Goal: Task Accomplishment & Management: Use online tool/utility

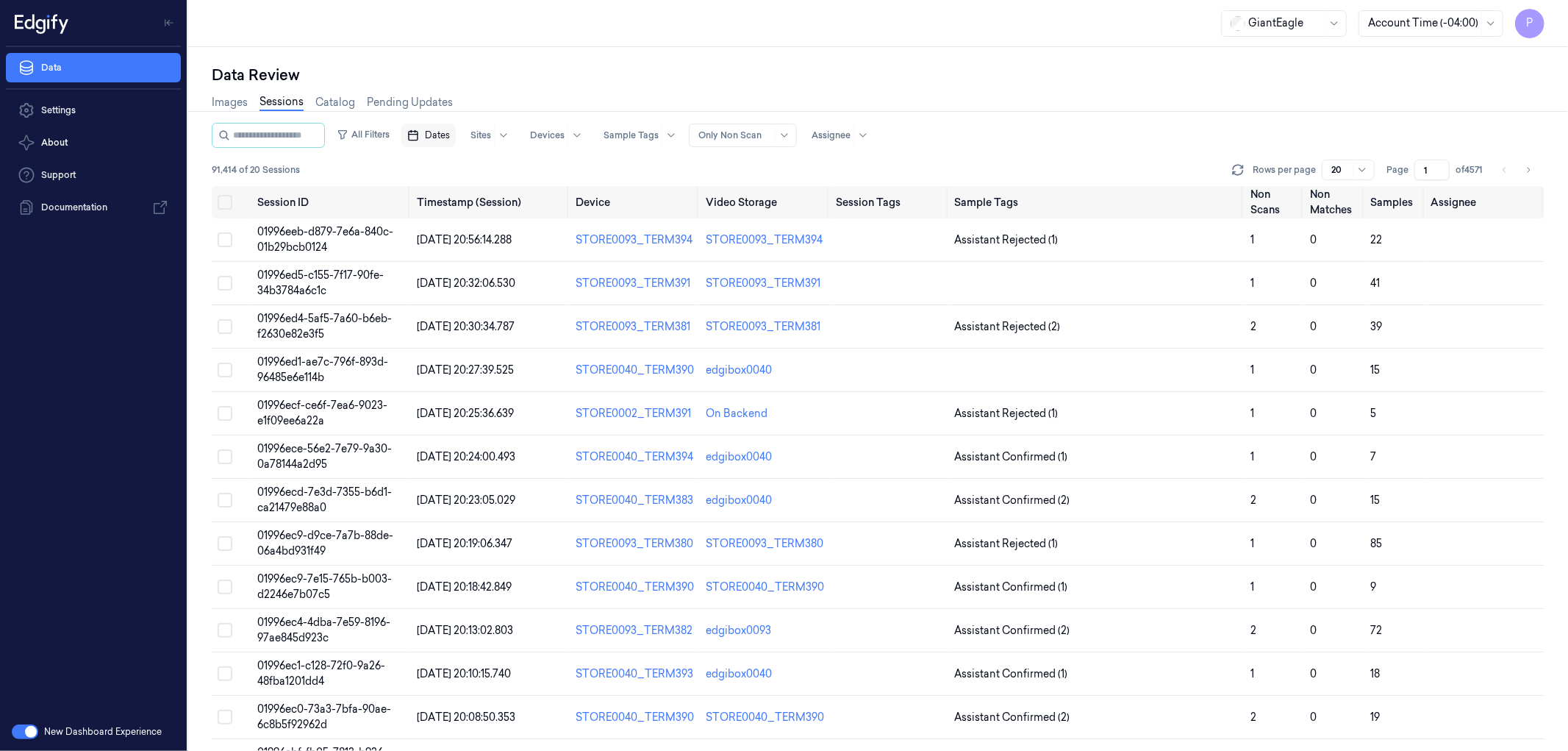
click at [450, 136] on span "Dates" at bounding box center [438, 135] width 25 height 13
click at [581, 281] on button "20" at bounding box center [584, 283] width 24 height 24
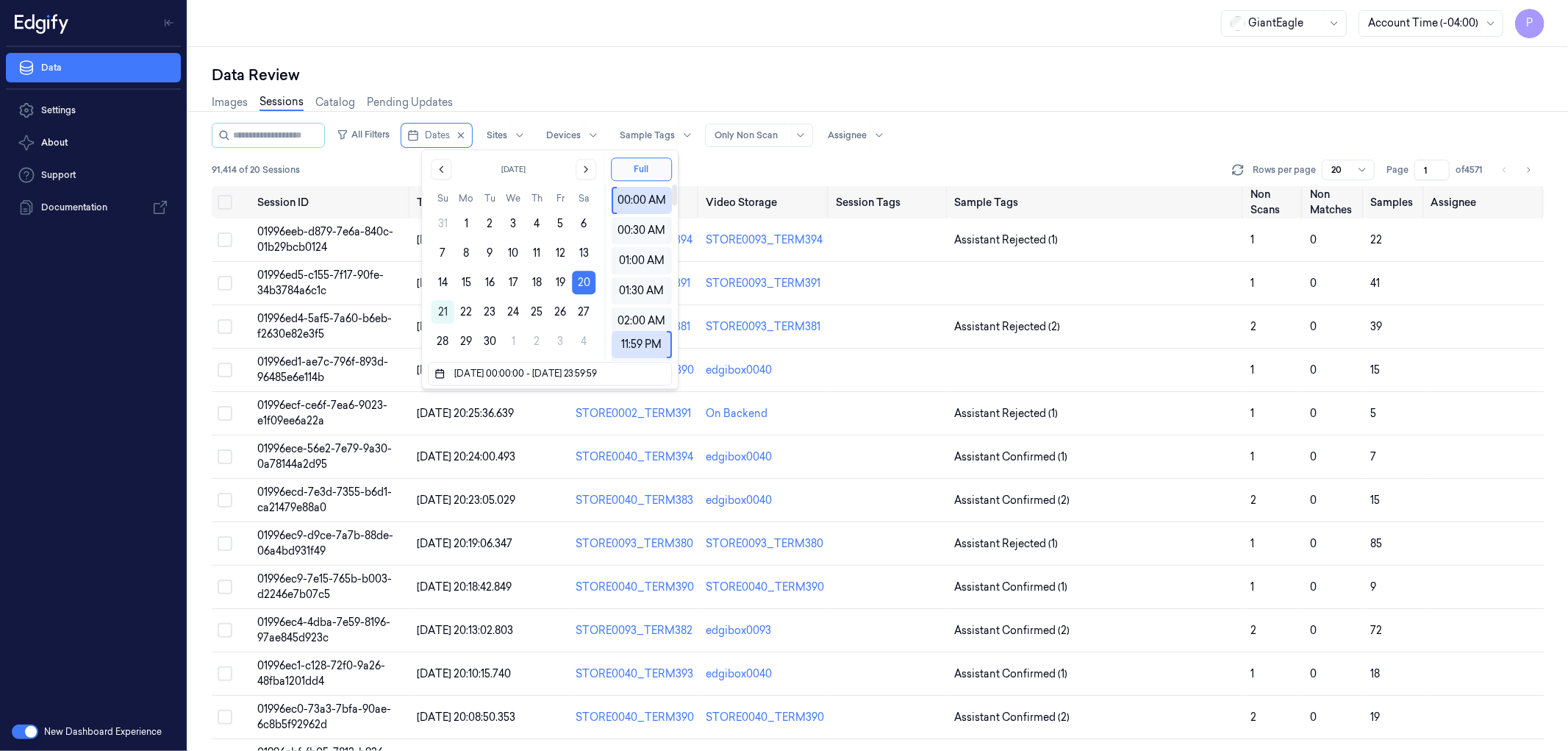
click at [846, 50] on div "Data Review Images Sessions Catalog Pending Updates All Filters Dates Sites Dev…" at bounding box center [878, 399] width 1380 height 704
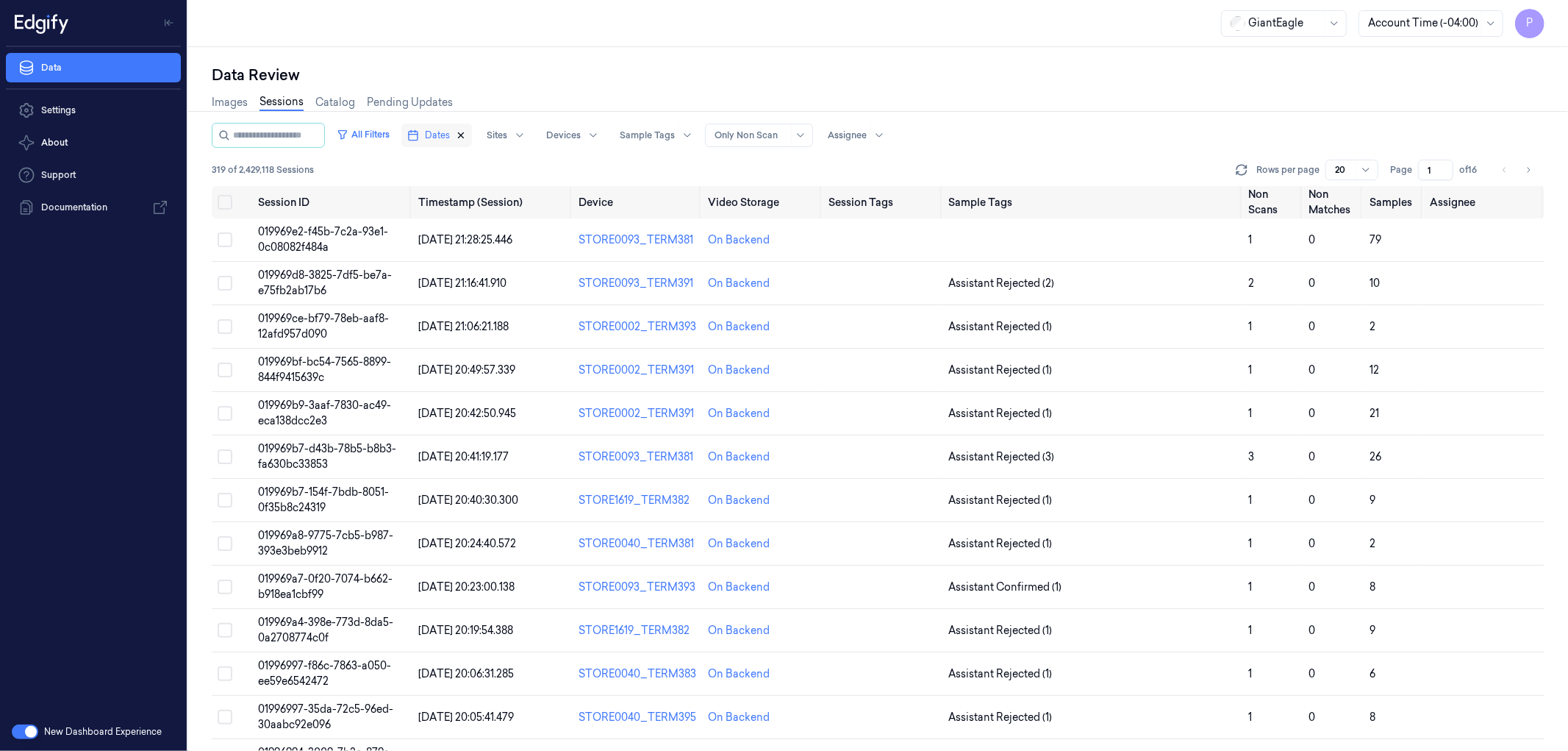
click at [466, 135] on icon "button" at bounding box center [461, 135] width 10 height 10
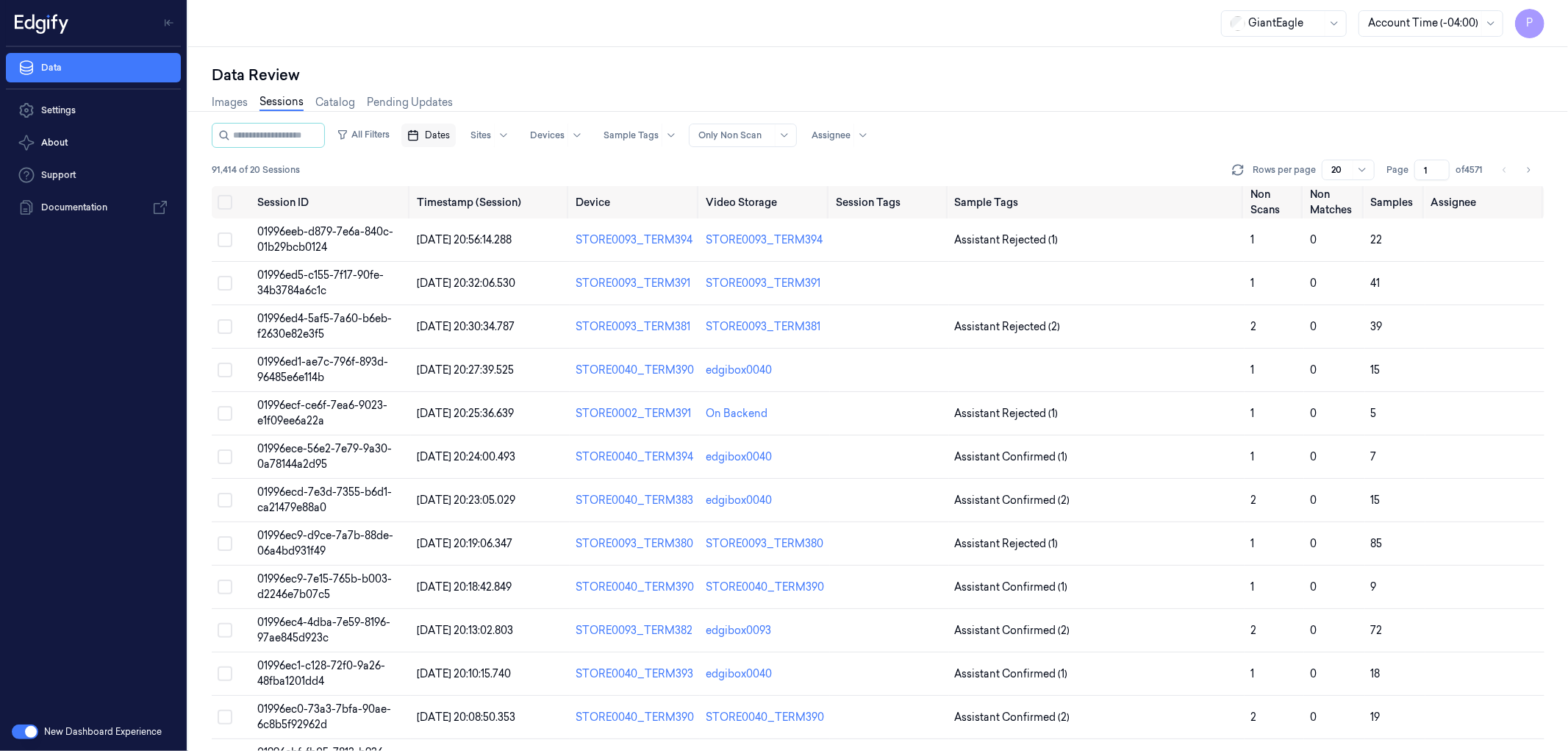
click at [448, 138] on span "Dates" at bounding box center [438, 135] width 25 height 13
click at [441, 311] on button "21" at bounding box center [443, 312] width 24 height 24
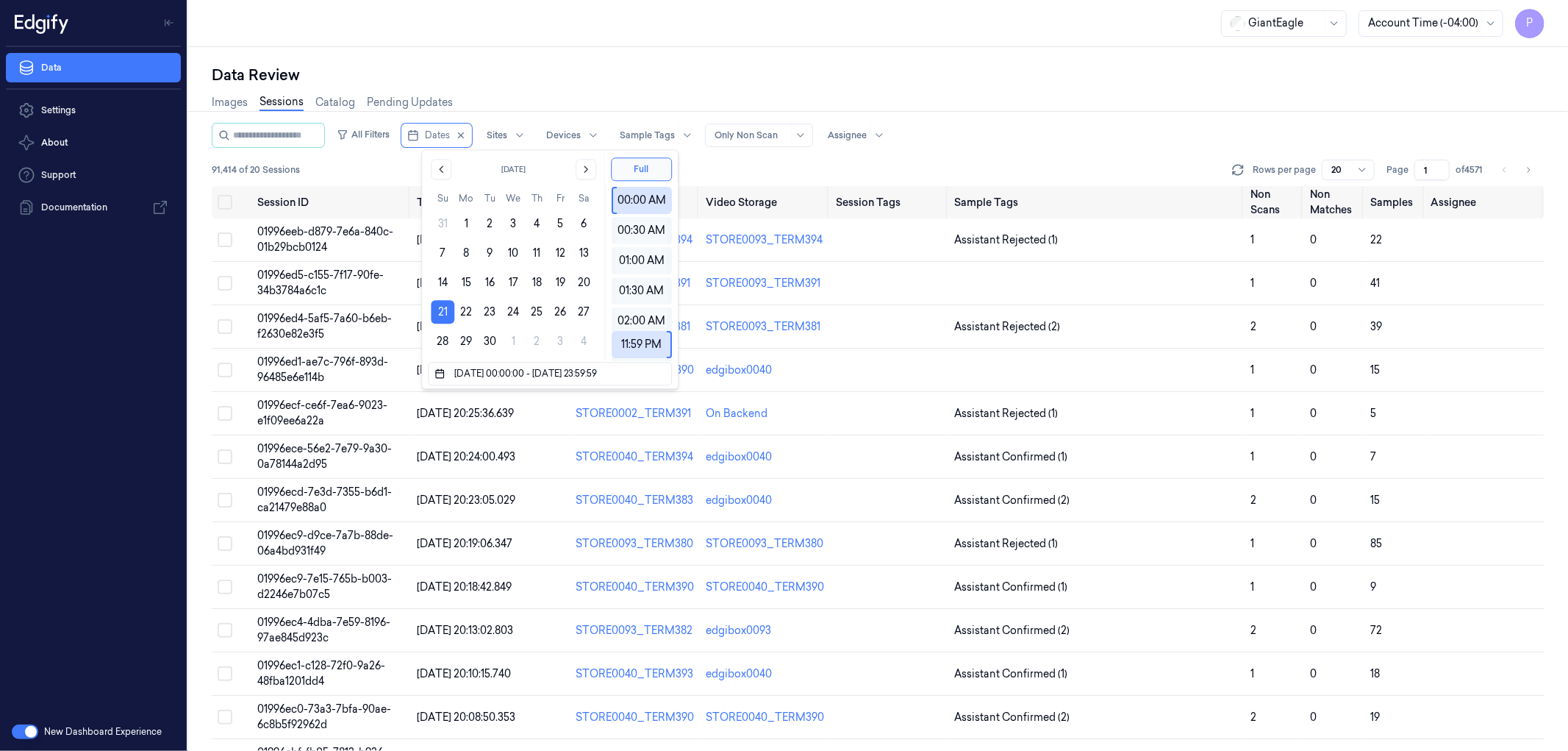
click at [608, 71] on div "Data Review" at bounding box center [878, 75] width 1333 height 20
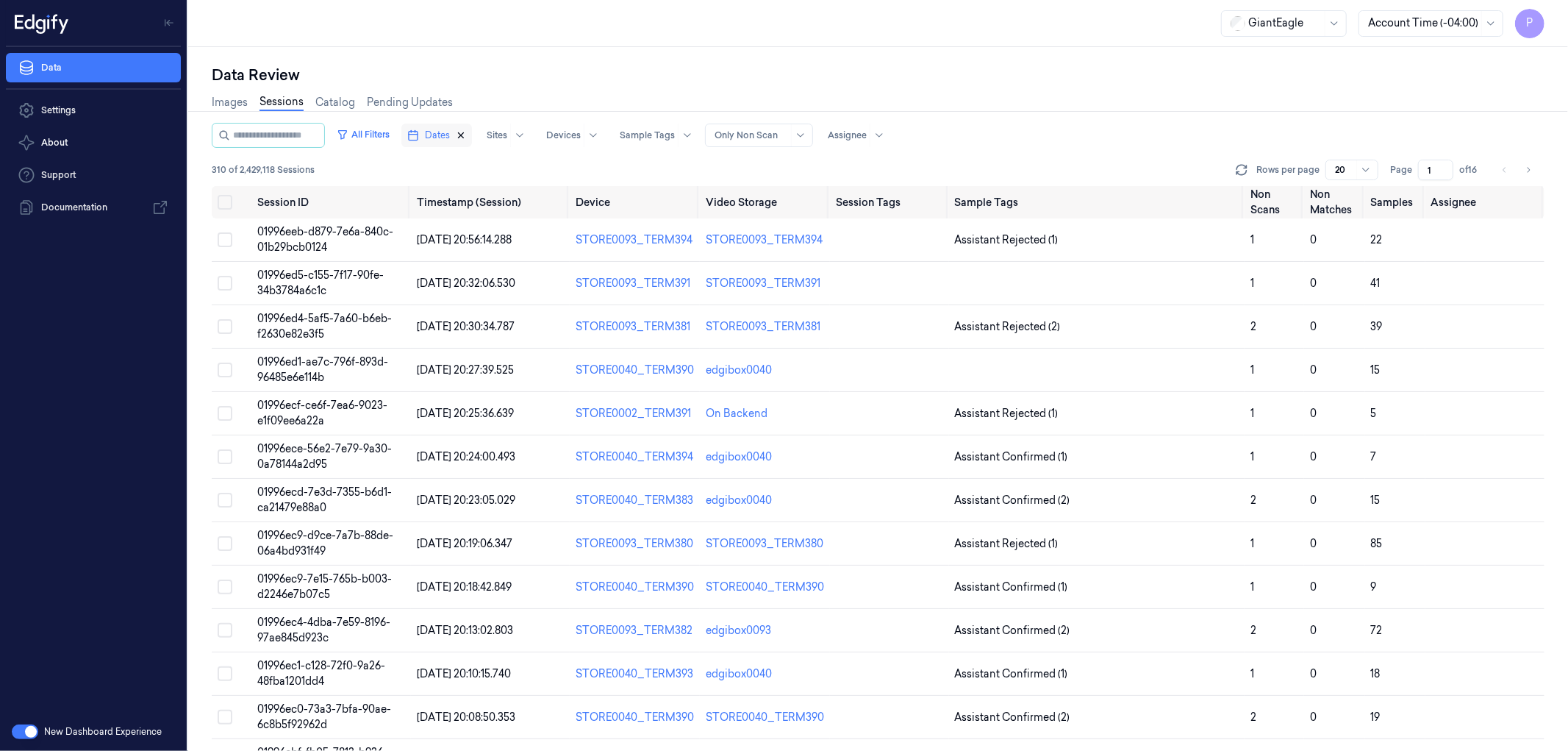
click at [464, 133] on icon "button" at bounding box center [462, 136] width 6 height 6
click at [450, 135] on span "Dates" at bounding box center [438, 135] width 25 height 13
click at [585, 282] on button "20" at bounding box center [584, 283] width 24 height 24
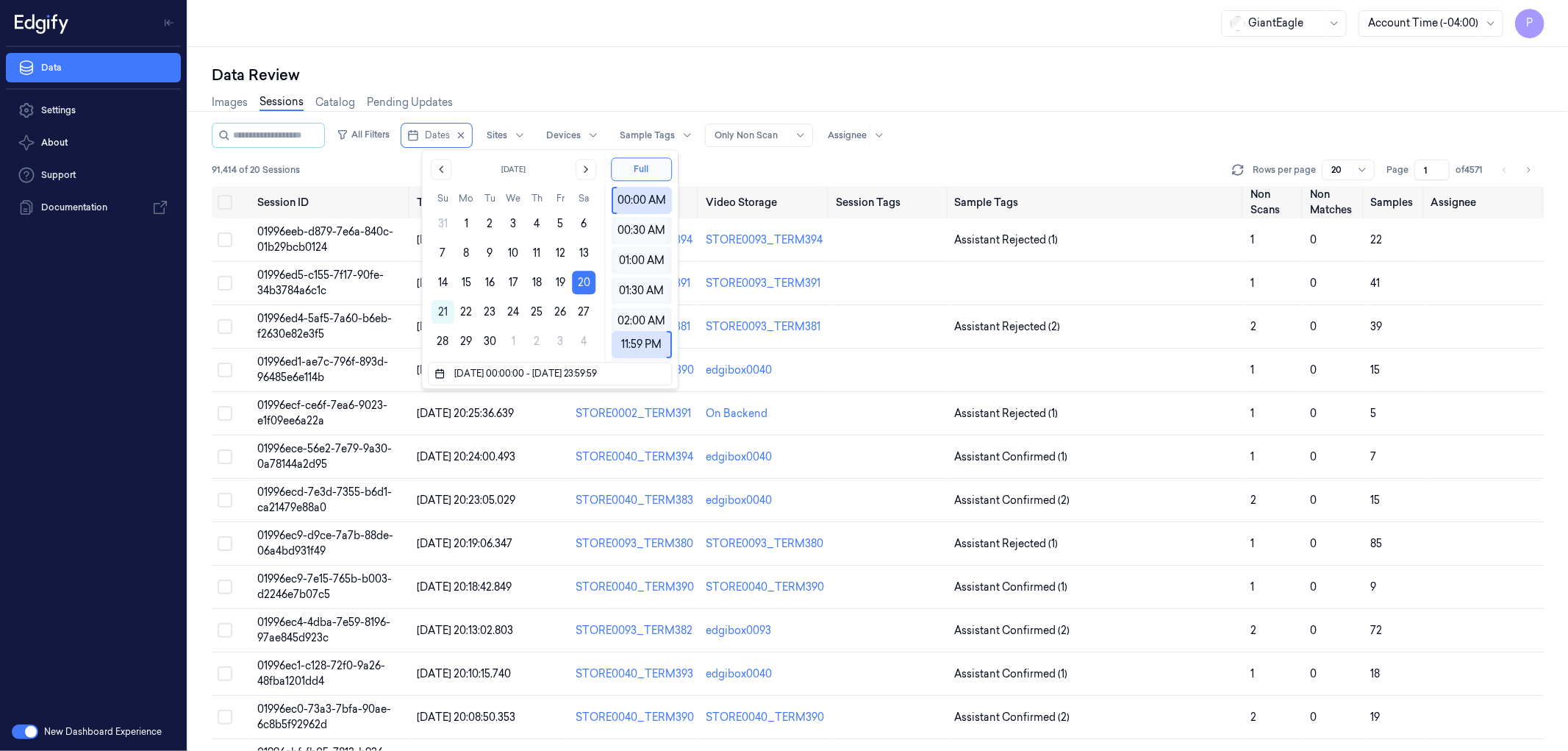
click at [632, 61] on div "Data Review Images Sessions Catalog Pending Updates All Filters Dates Sites Dev…" at bounding box center [878, 399] width 1380 height 704
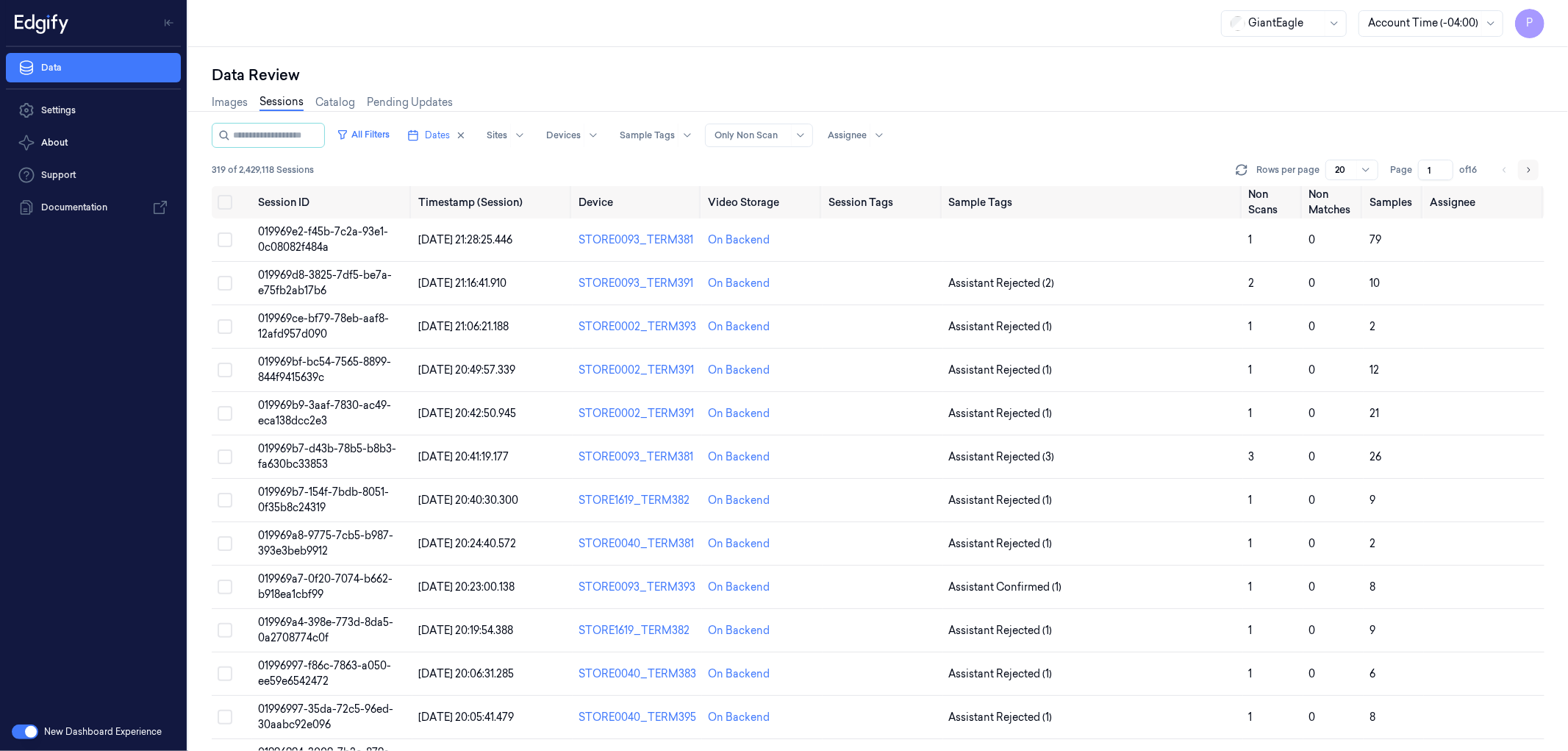
click at [1528, 168] on icon "Go to next page" at bounding box center [1528, 169] width 9 height 12
click at [1531, 164] on icon "Go to next page" at bounding box center [1528, 169] width 9 height 12
click at [1527, 167] on icon "Go to next page" at bounding box center [1528, 169] width 9 height 12
click at [1529, 166] on icon "Go to next page" at bounding box center [1528, 169] width 9 height 12
click at [1533, 171] on button "Go to next page" at bounding box center [1529, 170] width 20 height 20
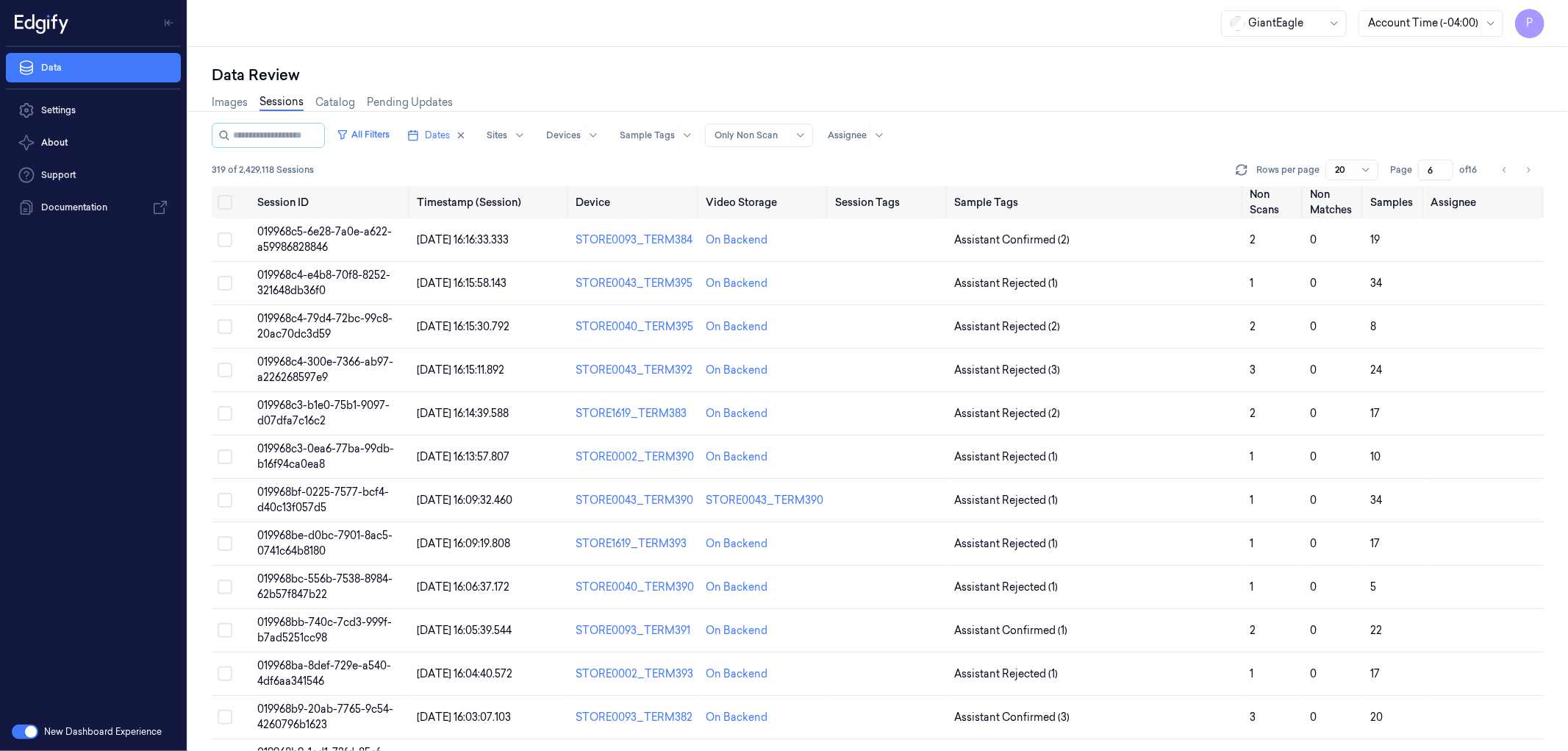
click at [1177, 80] on div "Data Review" at bounding box center [878, 75] width 1333 height 20
click at [1527, 166] on icon "Go to next page" at bounding box center [1528, 169] width 9 height 12
click at [1530, 169] on icon "Go to next page" at bounding box center [1529, 169] width 3 height 6
drag, startPoint x: 1434, startPoint y: 165, endPoint x: 1417, endPoint y: 169, distance: 17.5
click at [1417, 169] on div "Page 8 of 16" at bounding box center [1436, 170] width 93 height 20
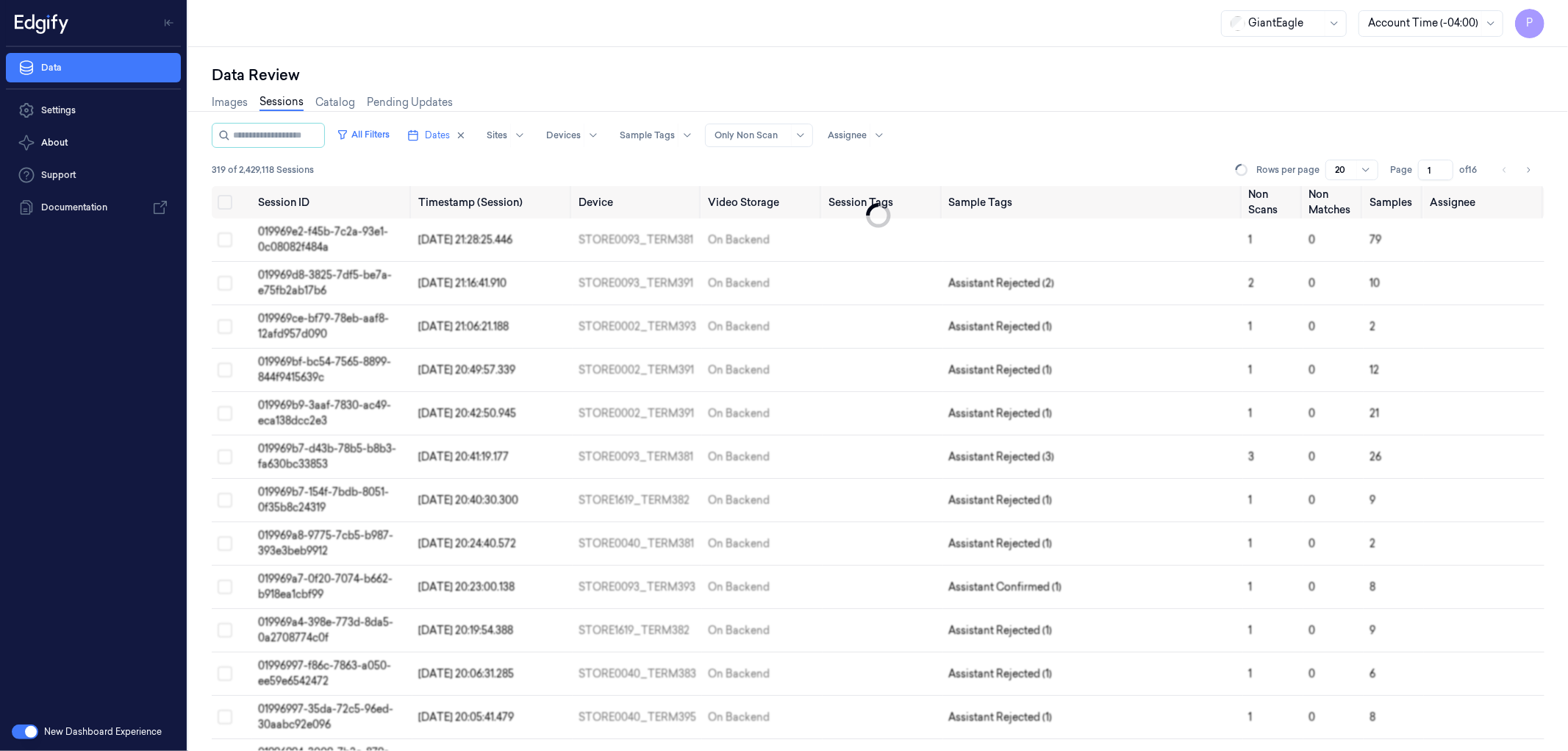
type input "1"
click at [1071, 94] on div "Images Sessions Catalog Pending Updates" at bounding box center [878, 104] width 1333 height 38
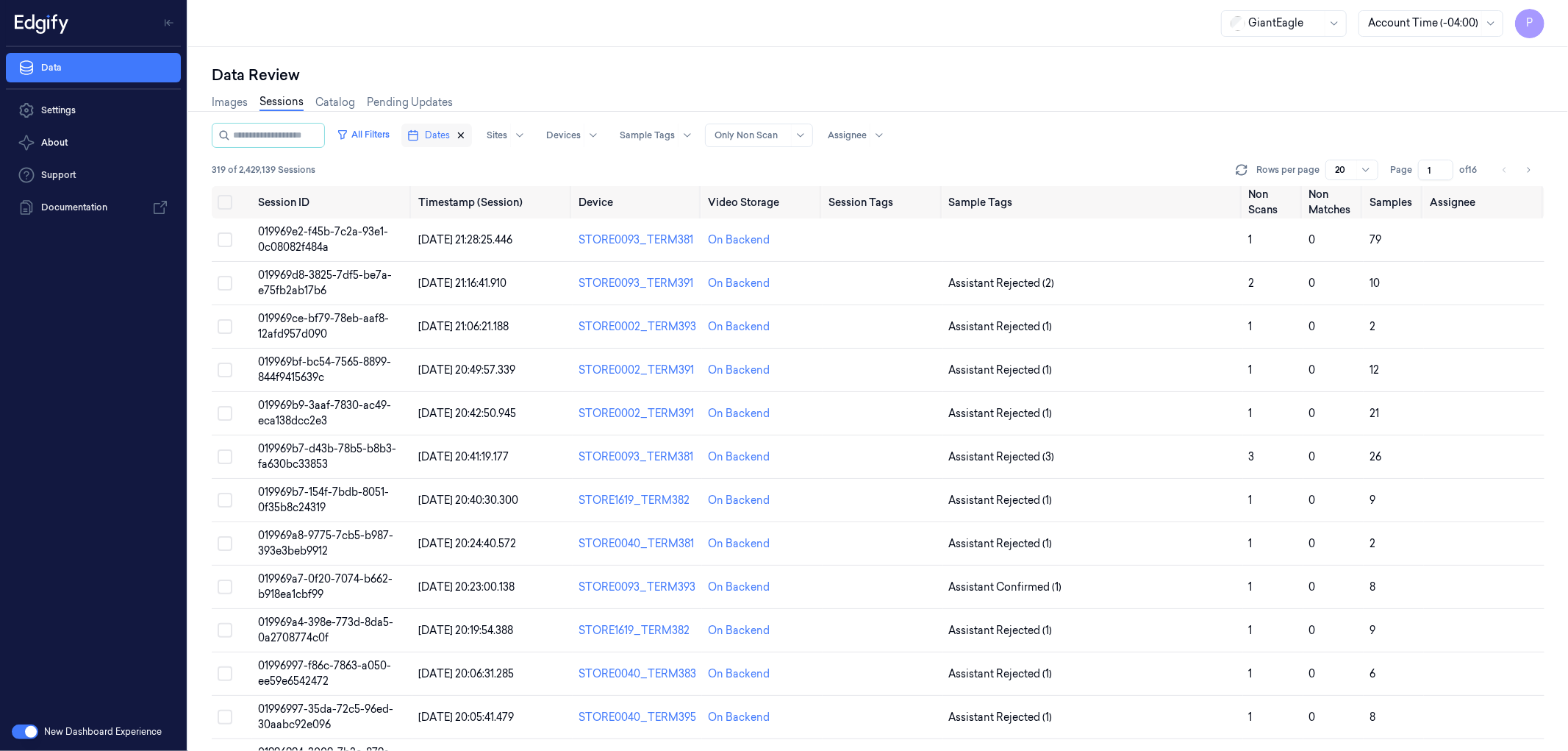
click at [466, 133] on icon "button" at bounding box center [461, 135] width 10 height 10
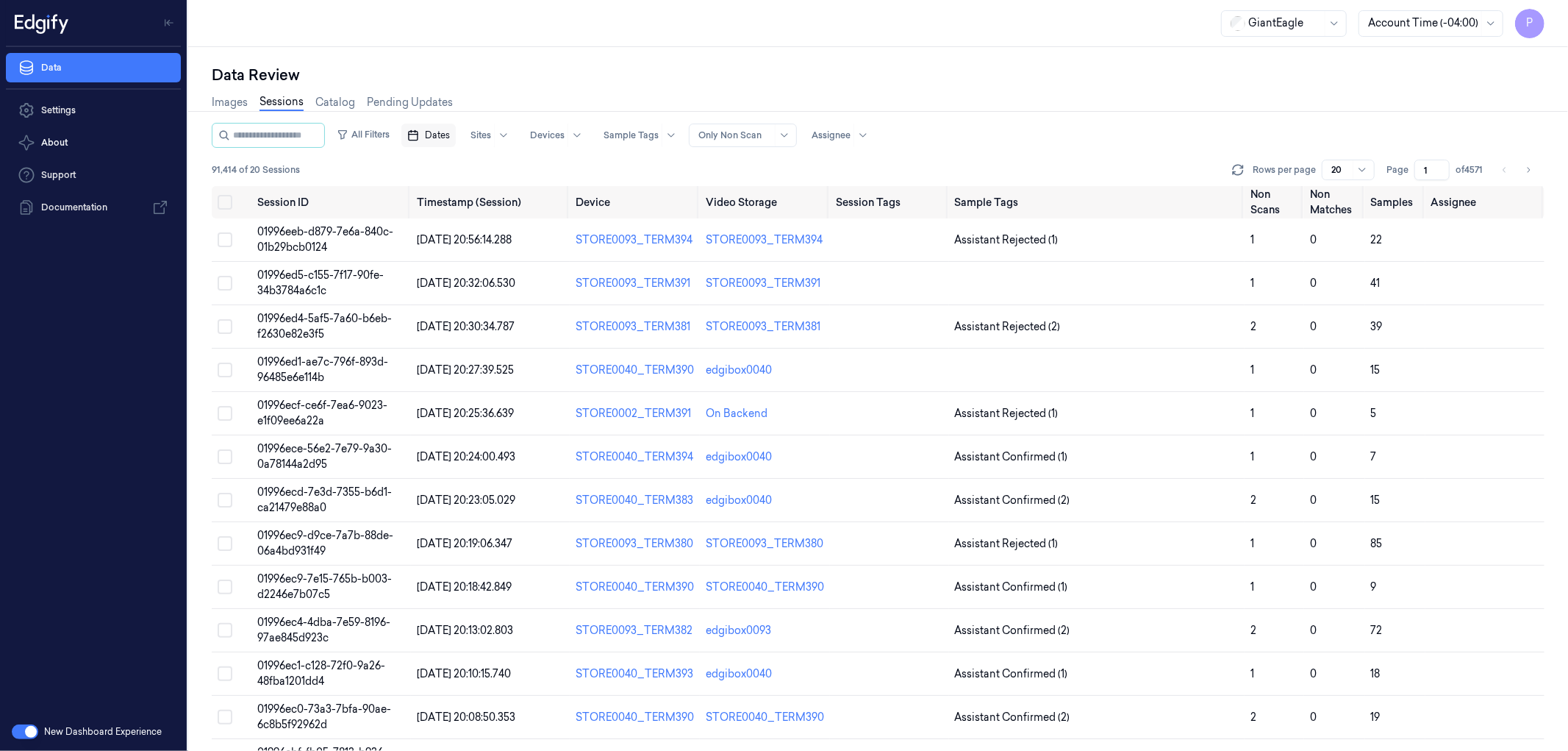
click at [450, 136] on span "Dates" at bounding box center [438, 135] width 25 height 13
click at [580, 278] on button "20" at bounding box center [584, 283] width 24 height 24
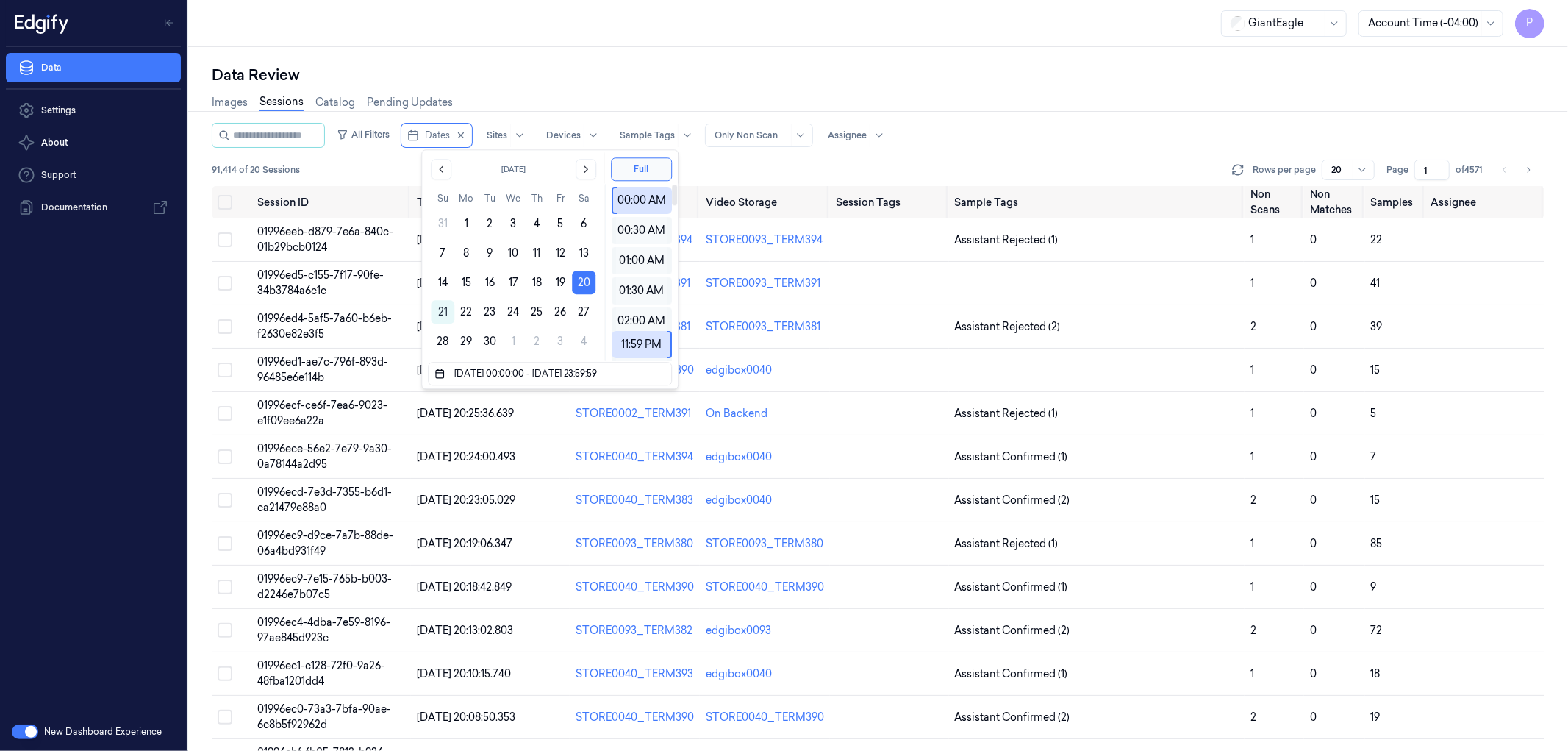
click at [899, 79] on div "Data Review" at bounding box center [878, 75] width 1333 height 20
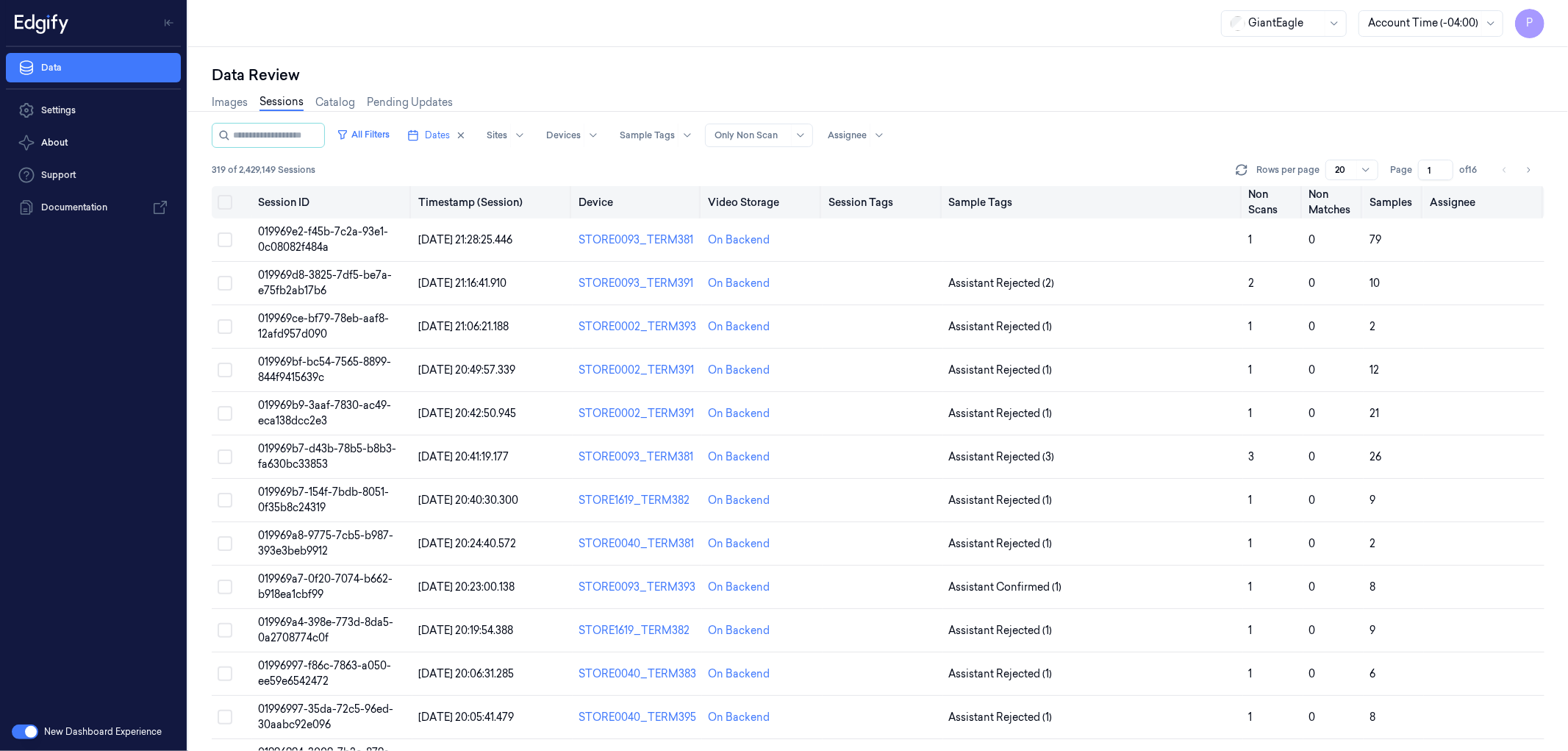
click at [224, 203] on button "Select all" at bounding box center [224, 202] width 15 height 15
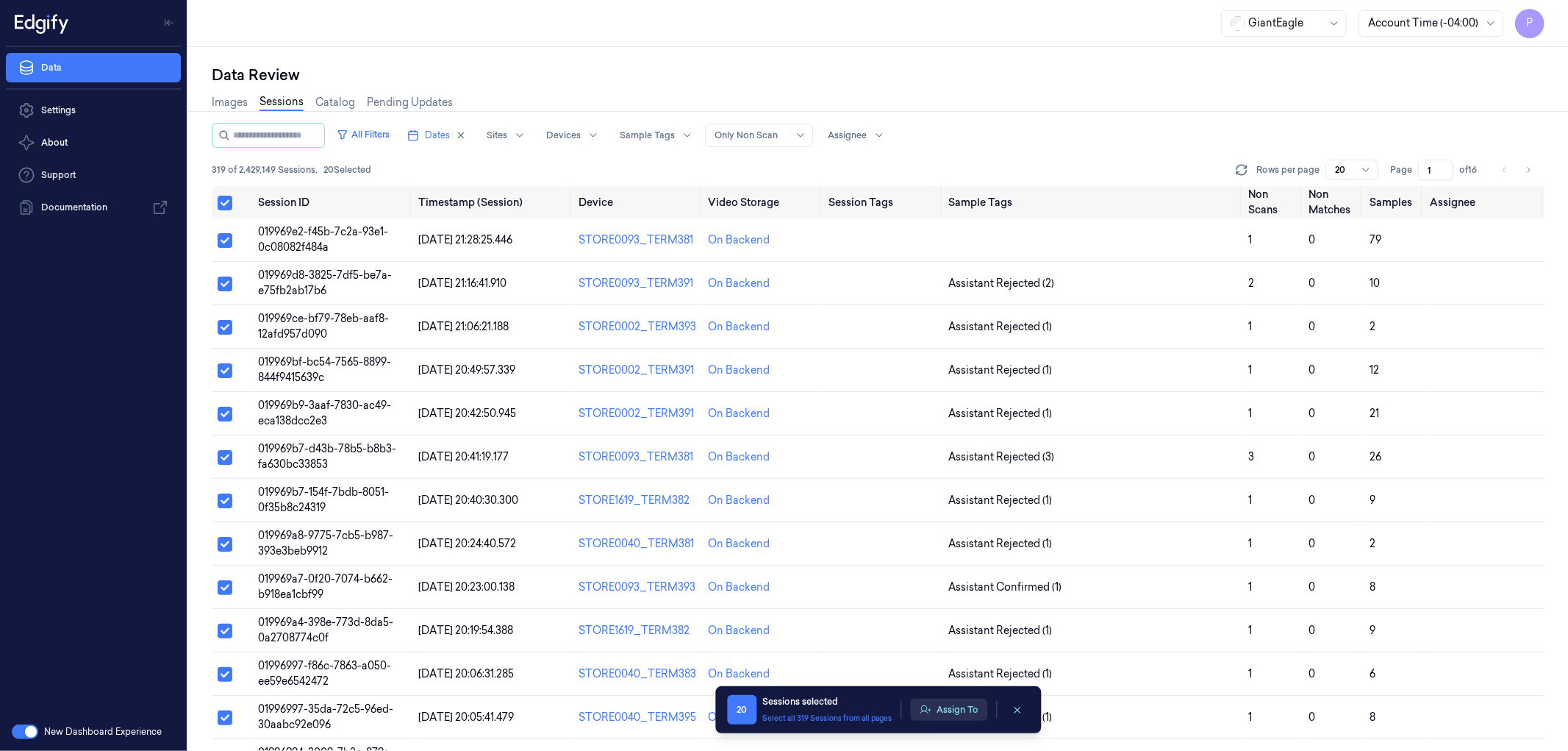
click at [962, 712] on button "Assign To" at bounding box center [949, 710] width 77 height 22
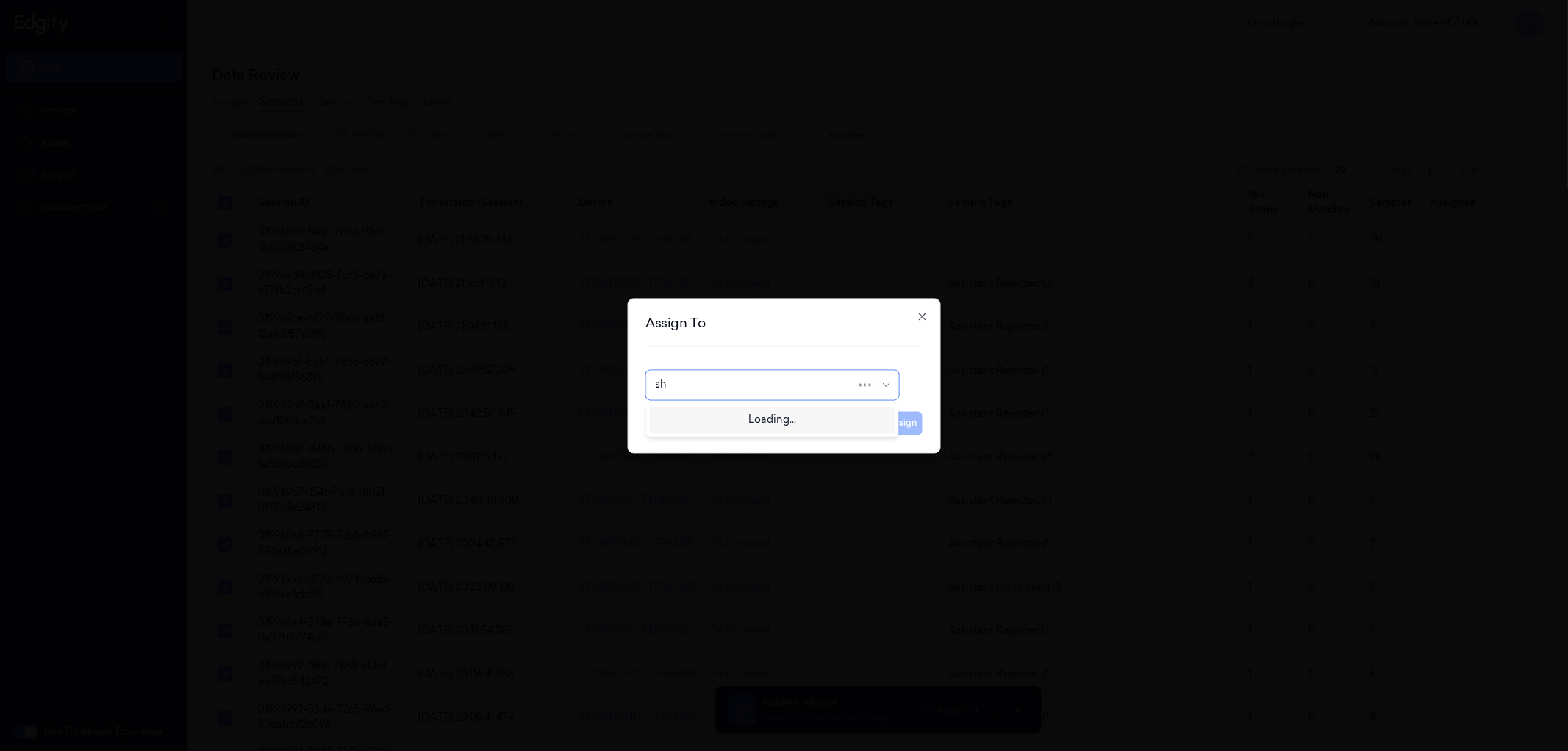
type input "sha"
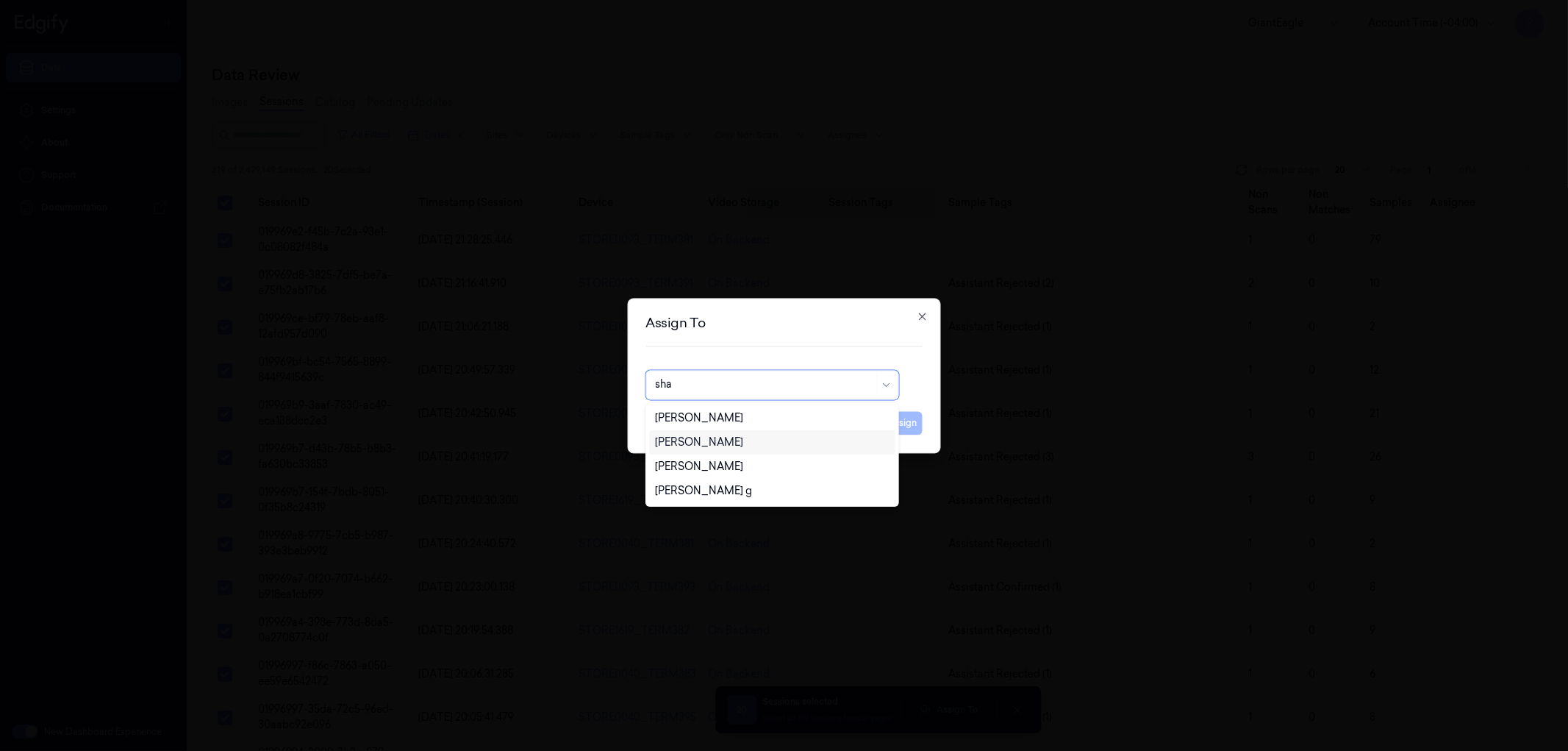
click at [743, 444] on div "[PERSON_NAME]" at bounding box center [699, 443] width 88 height 16
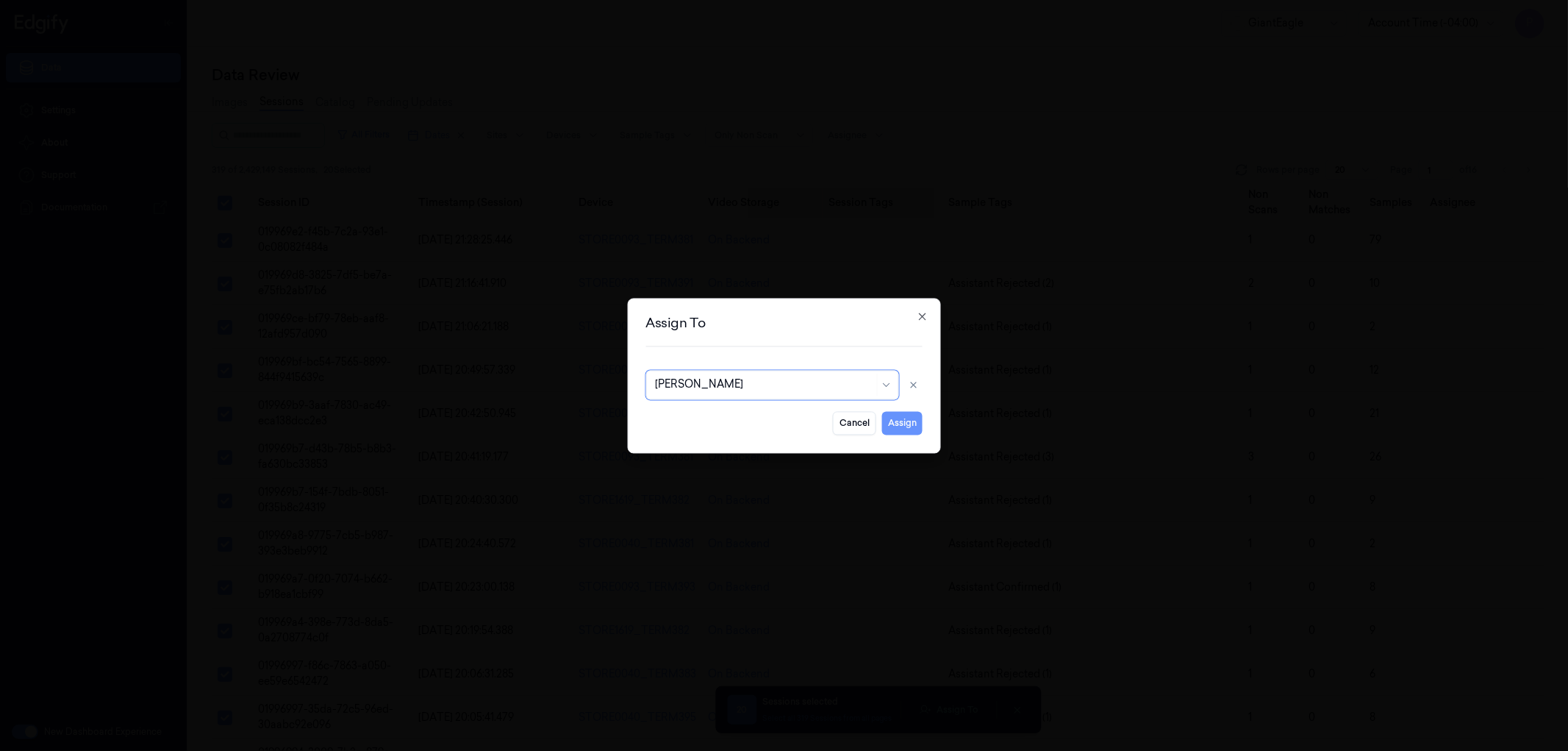
click at [892, 425] on button "Assign" at bounding box center [902, 423] width 40 height 24
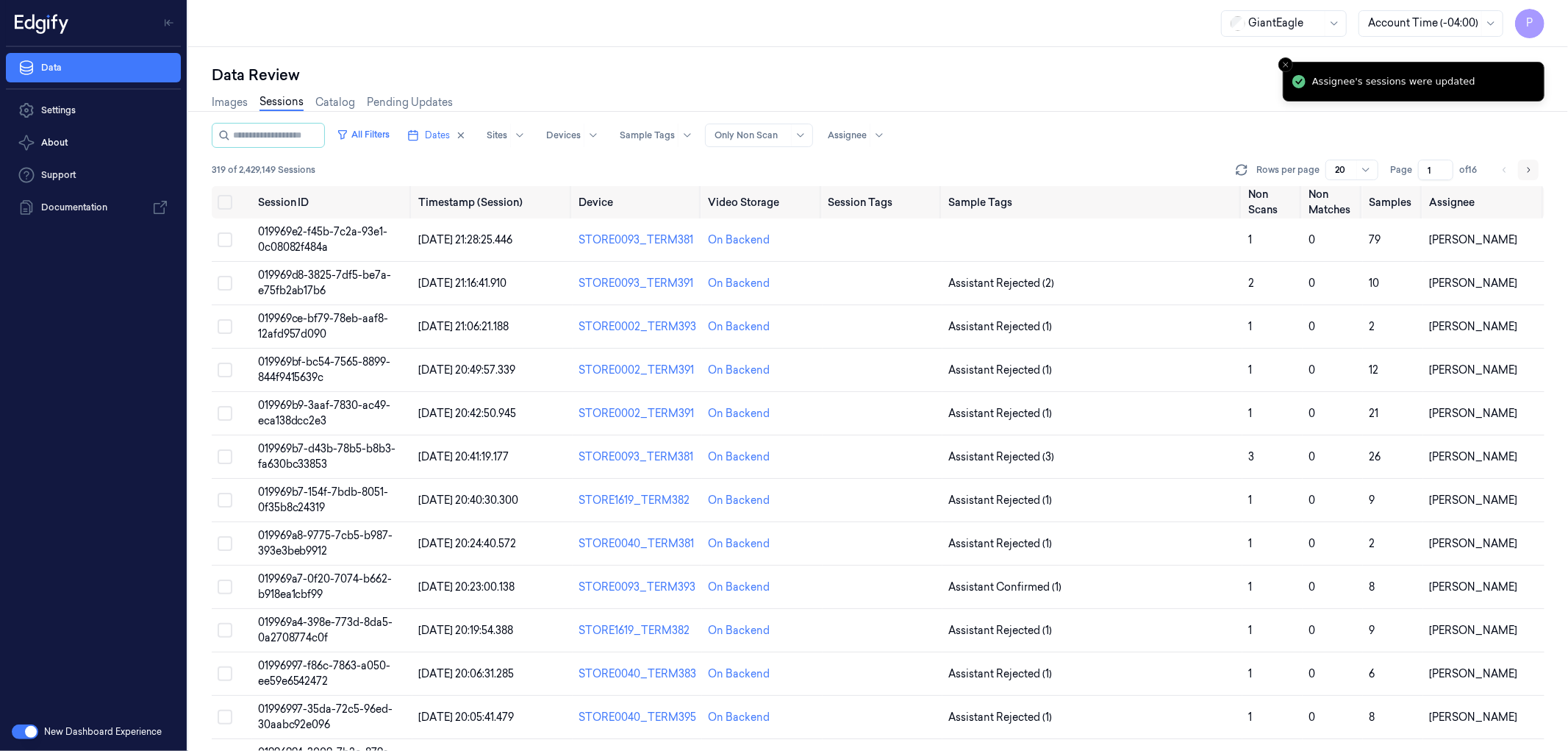
click at [1531, 166] on icon "Go to next page" at bounding box center [1528, 169] width 9 height 12
type input "2"
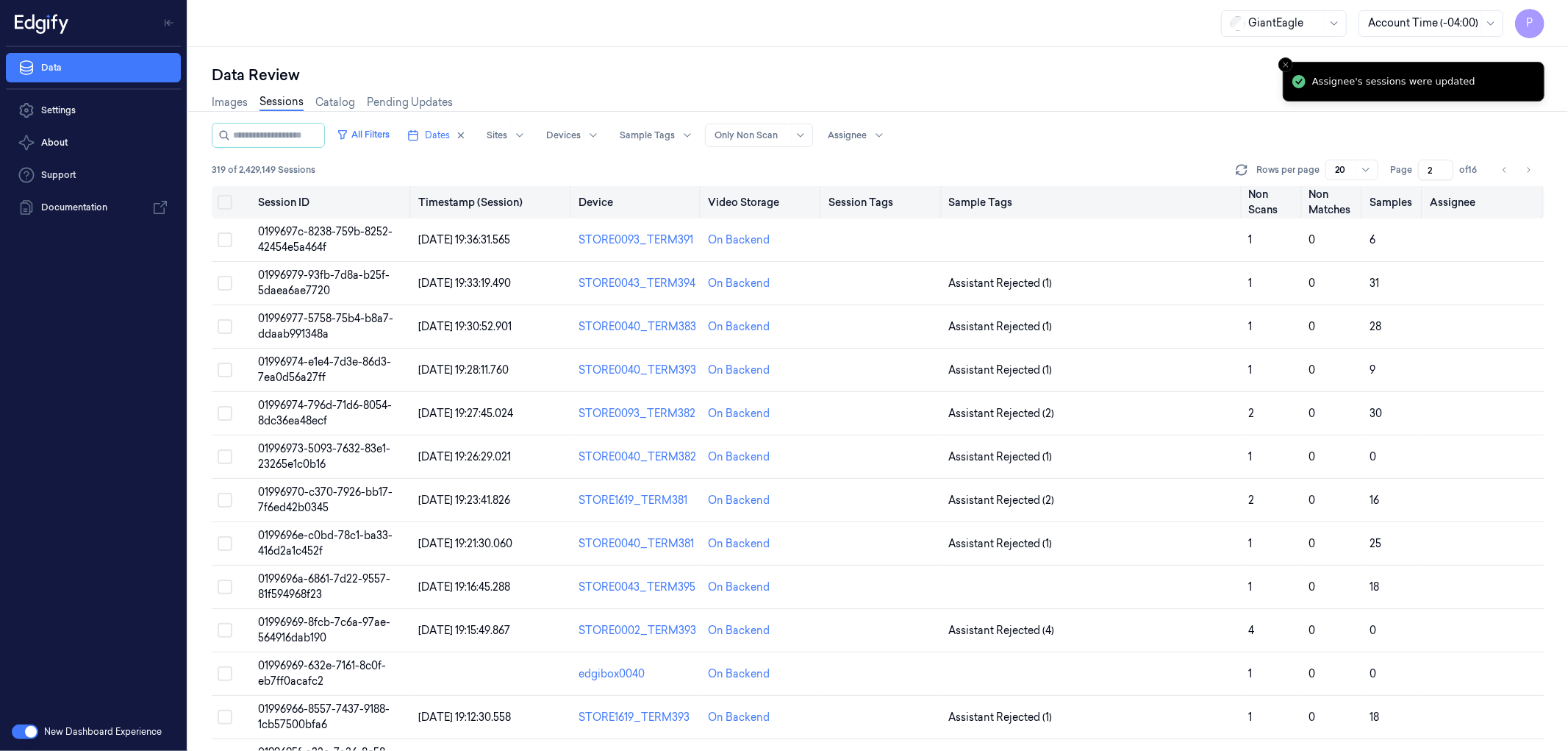
click at [221, 201] on button "Select all" at bounding box center [224, 202] width 15 height 15
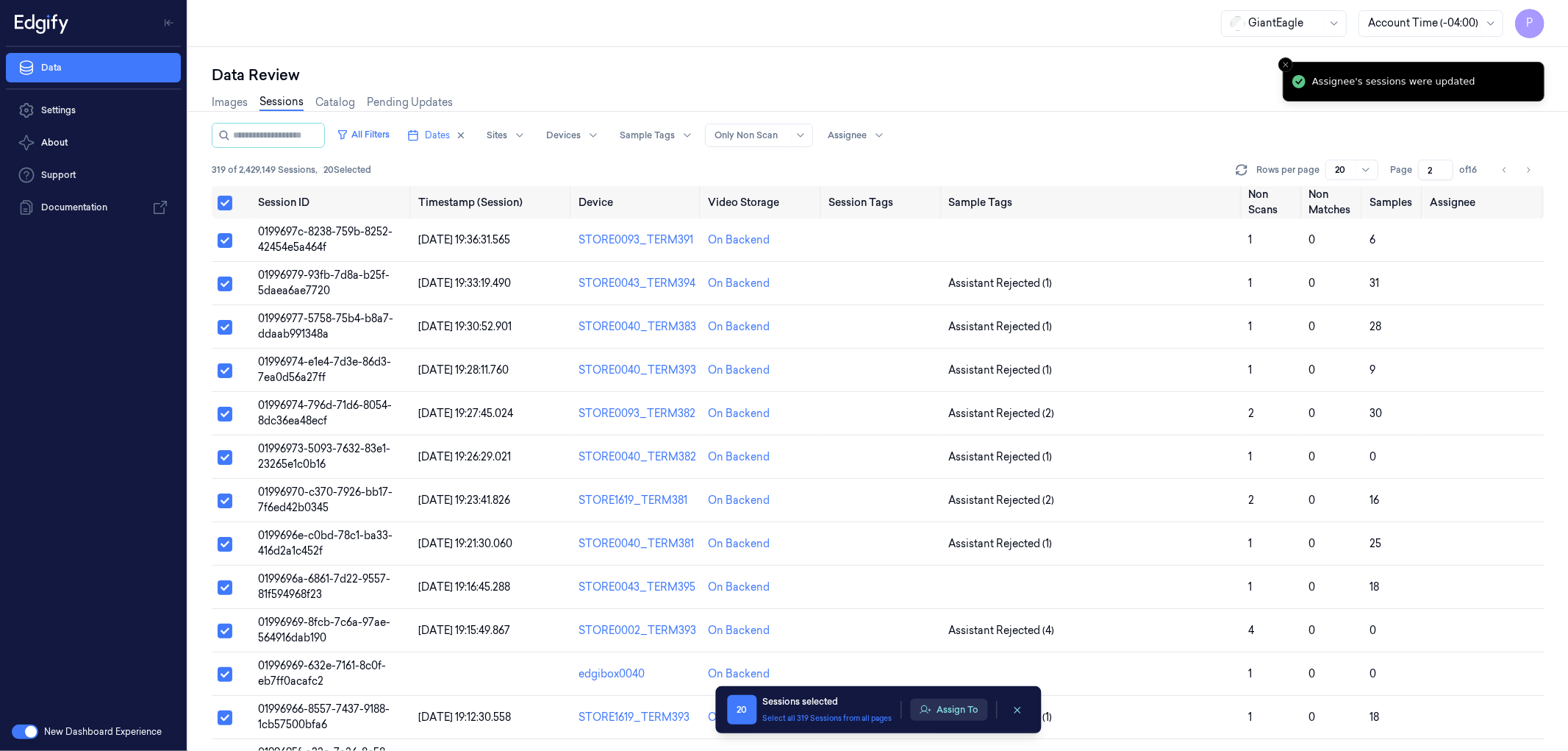
click at [947, 713] on button "Assign To" at bounding box center [949, 710] width 77 height 22
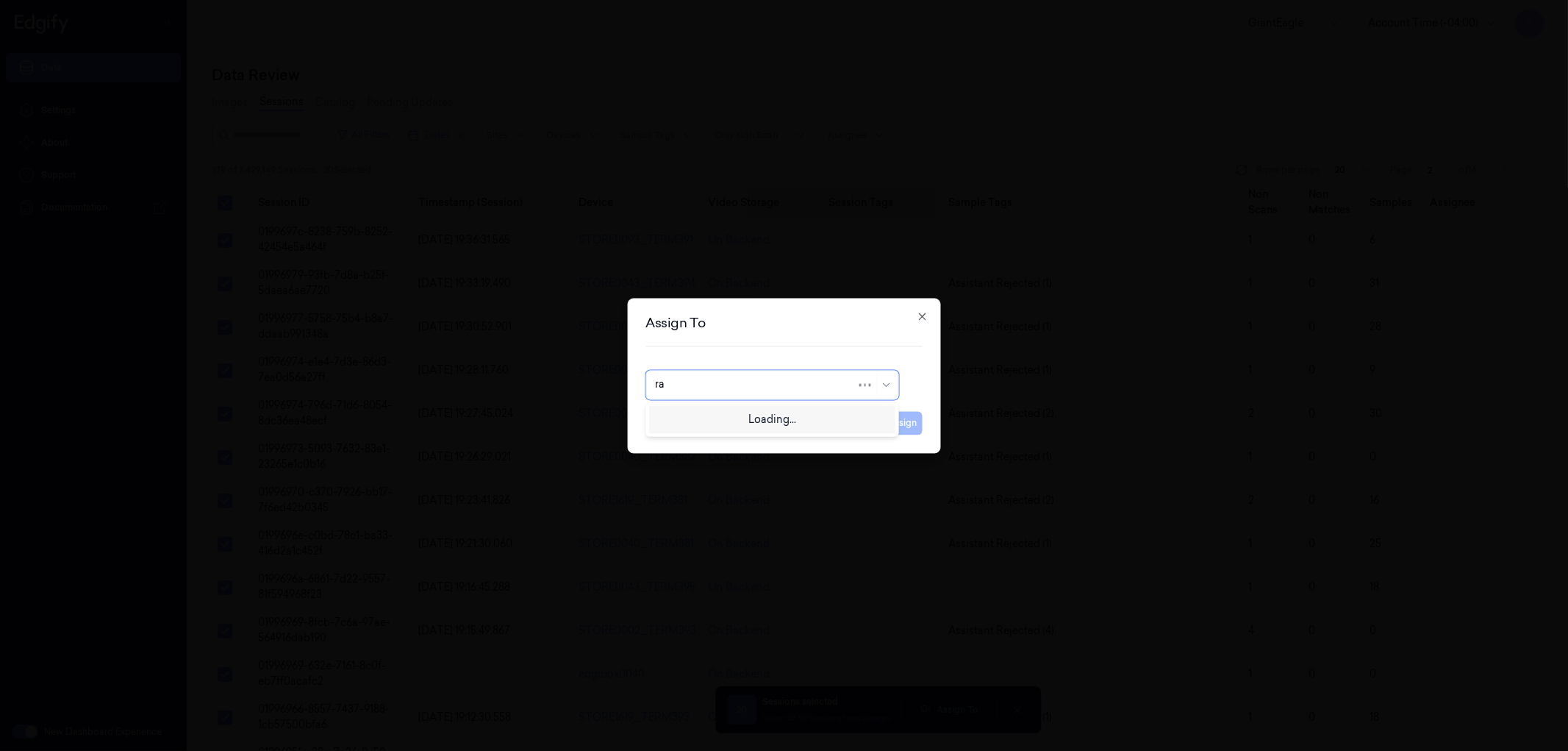
type input "r"
type input "t"
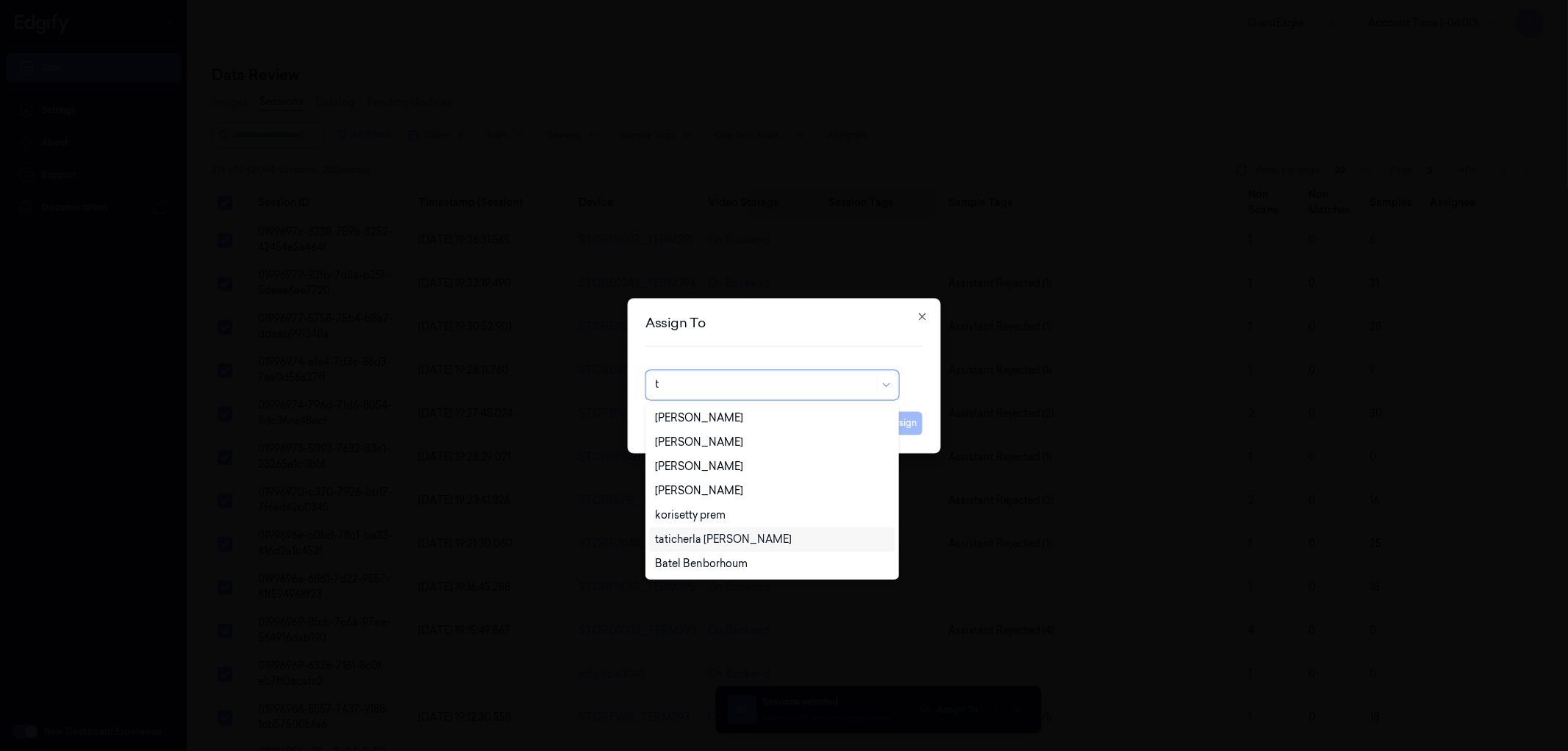
click at [763, 540] on div "taticherla [PERSON_NAME]" at bounding box center [772, 540] width 234 height 16
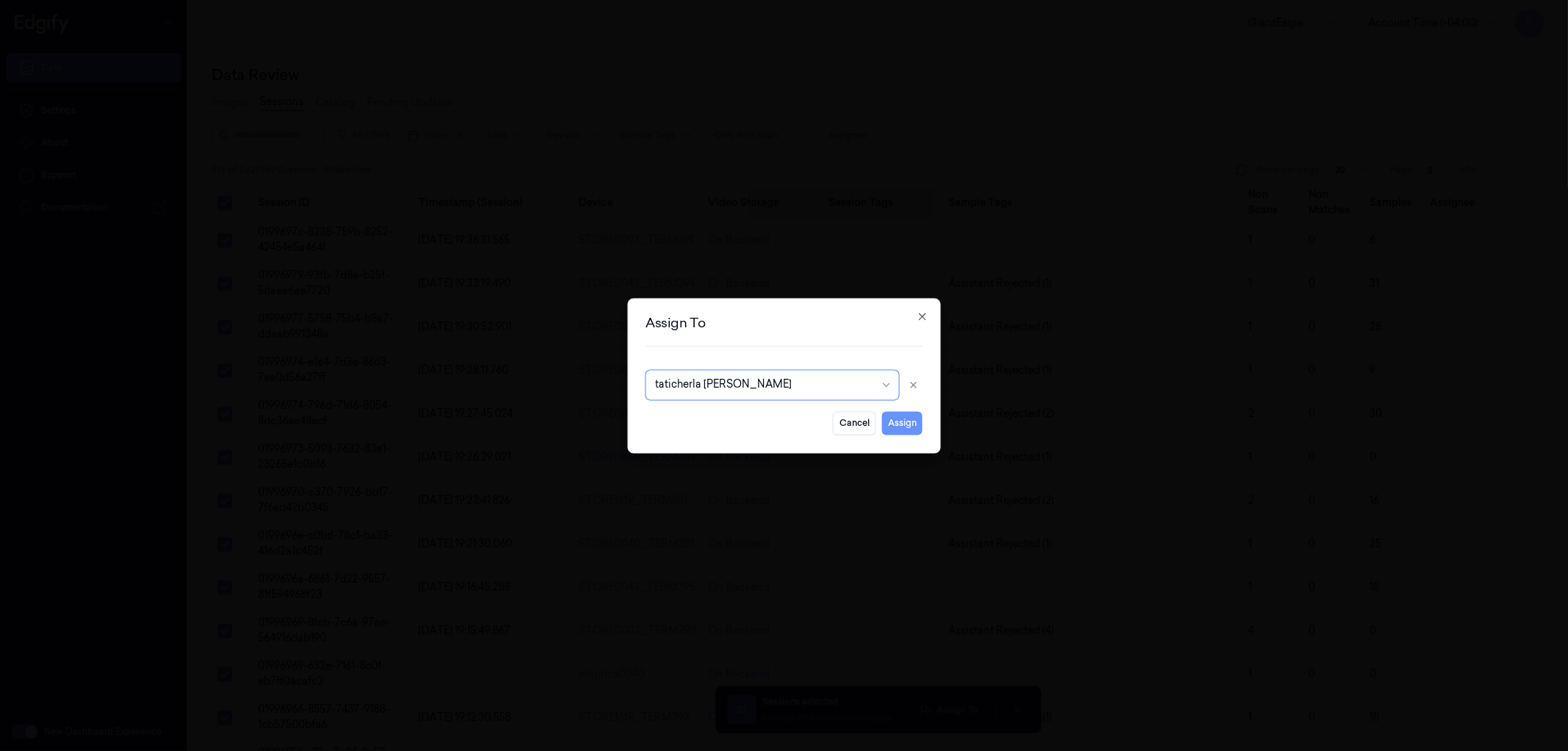
click at [909, 420] on button "Assign" at bounding box center [902, 423] width 40 height 24
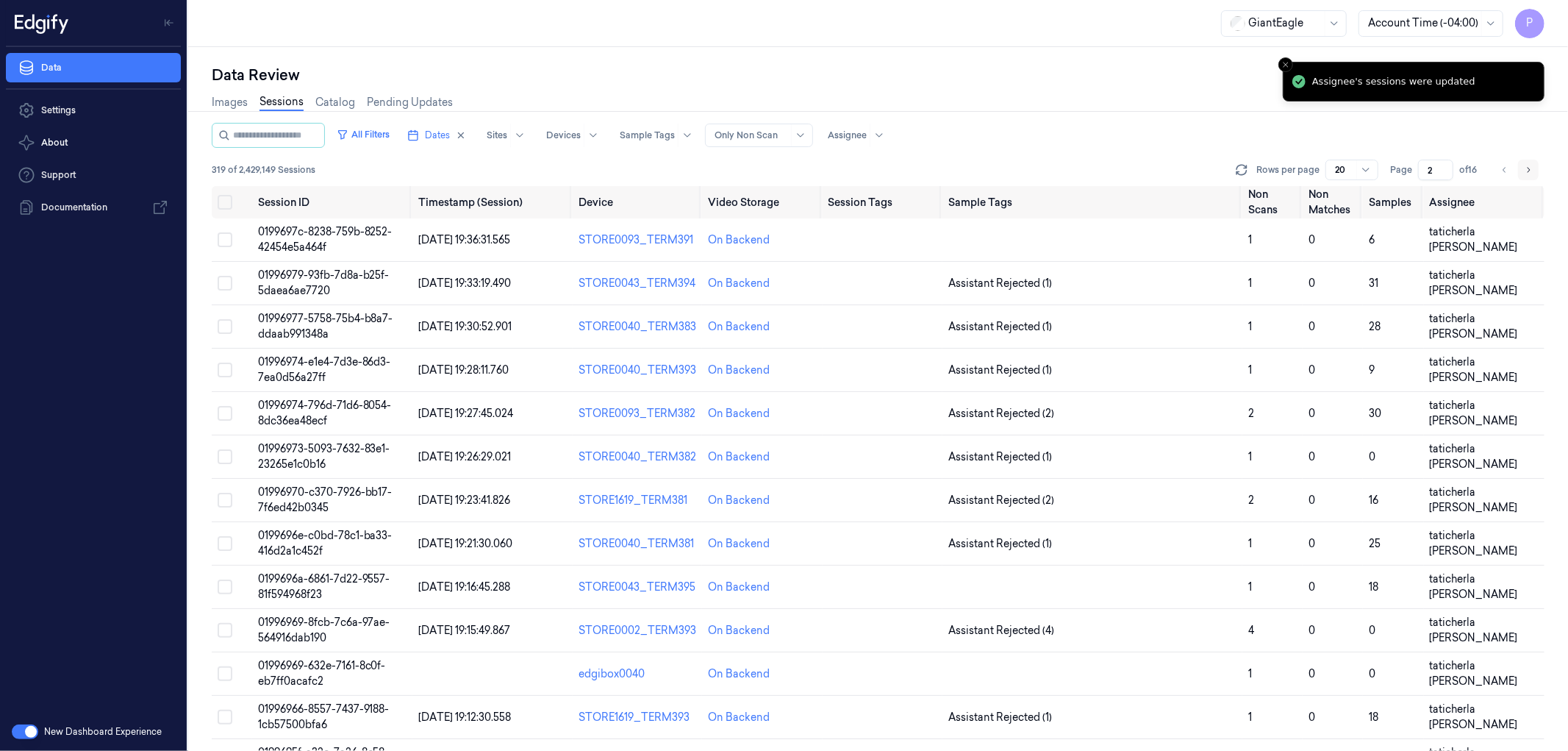
click at [1526, 166] on icon "Go to next page" at bounding box center [1528, 169] width 9 height 12
type input "3"
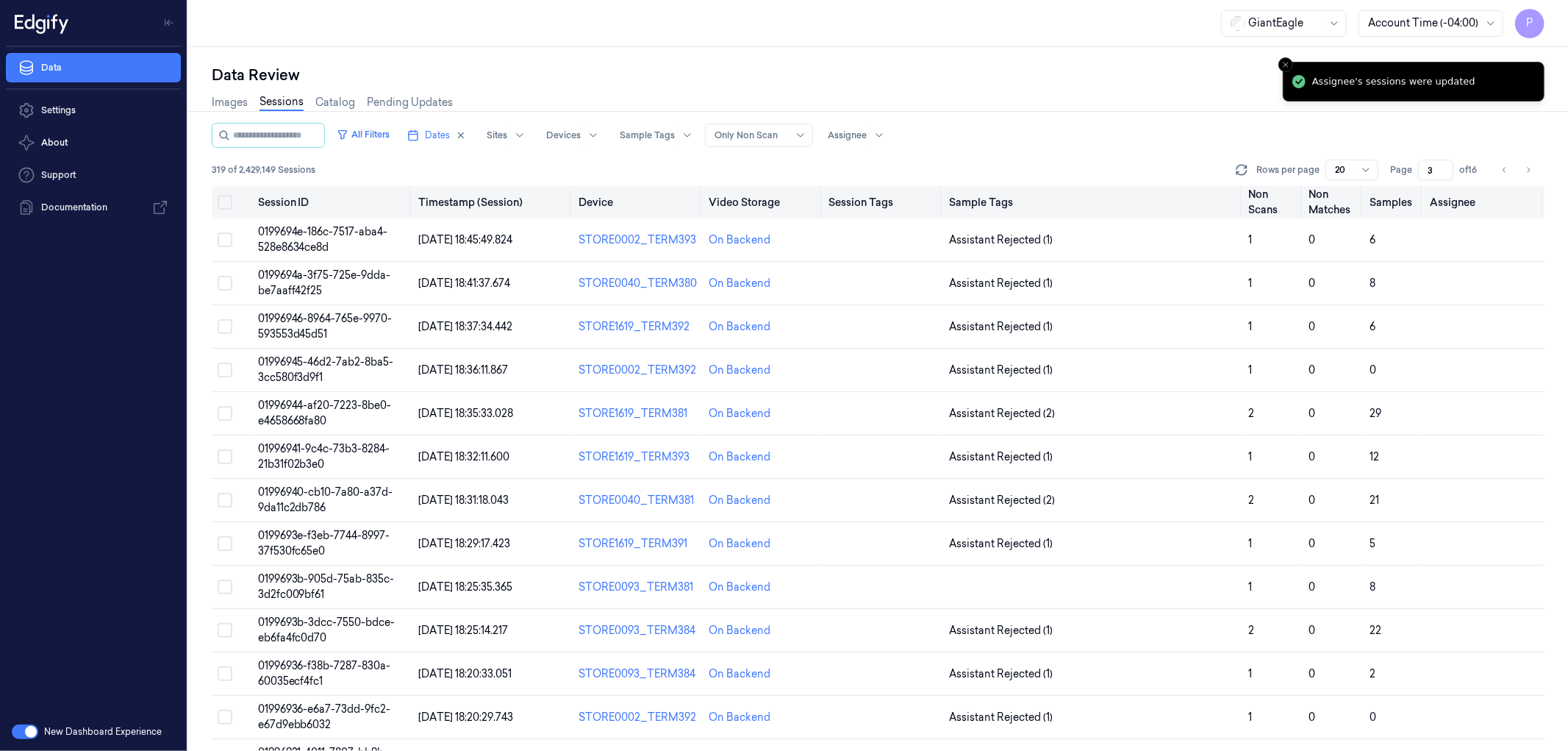
click at [226, 210] on th at bounding box center [232, 202] width 40 height 32
click at [224, 202] on button "Select all" at bounding box center [224, 202] width 15 height 15
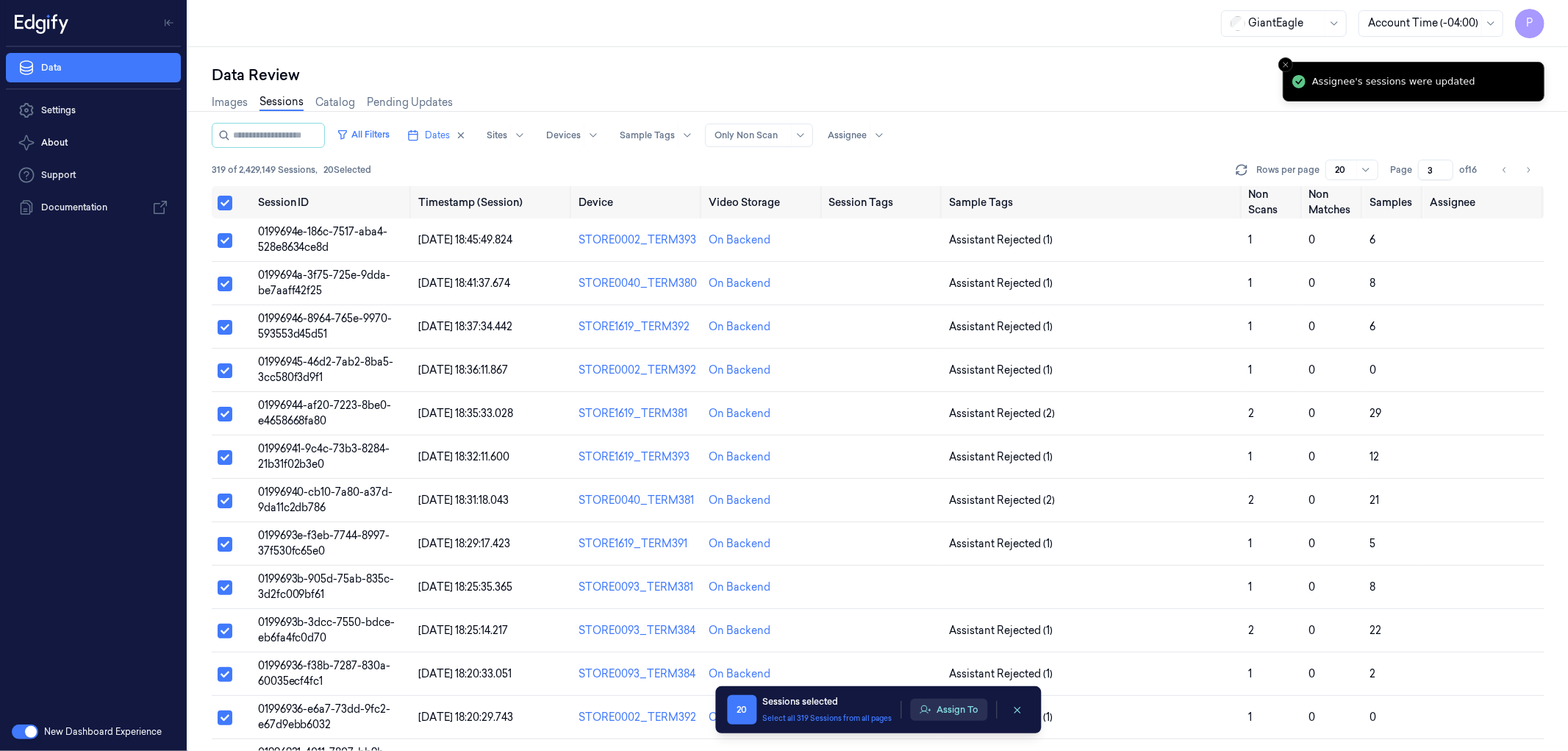
click at [958, 712] on button "Assign To" at bounding box center [949, 710] width 77 height 22
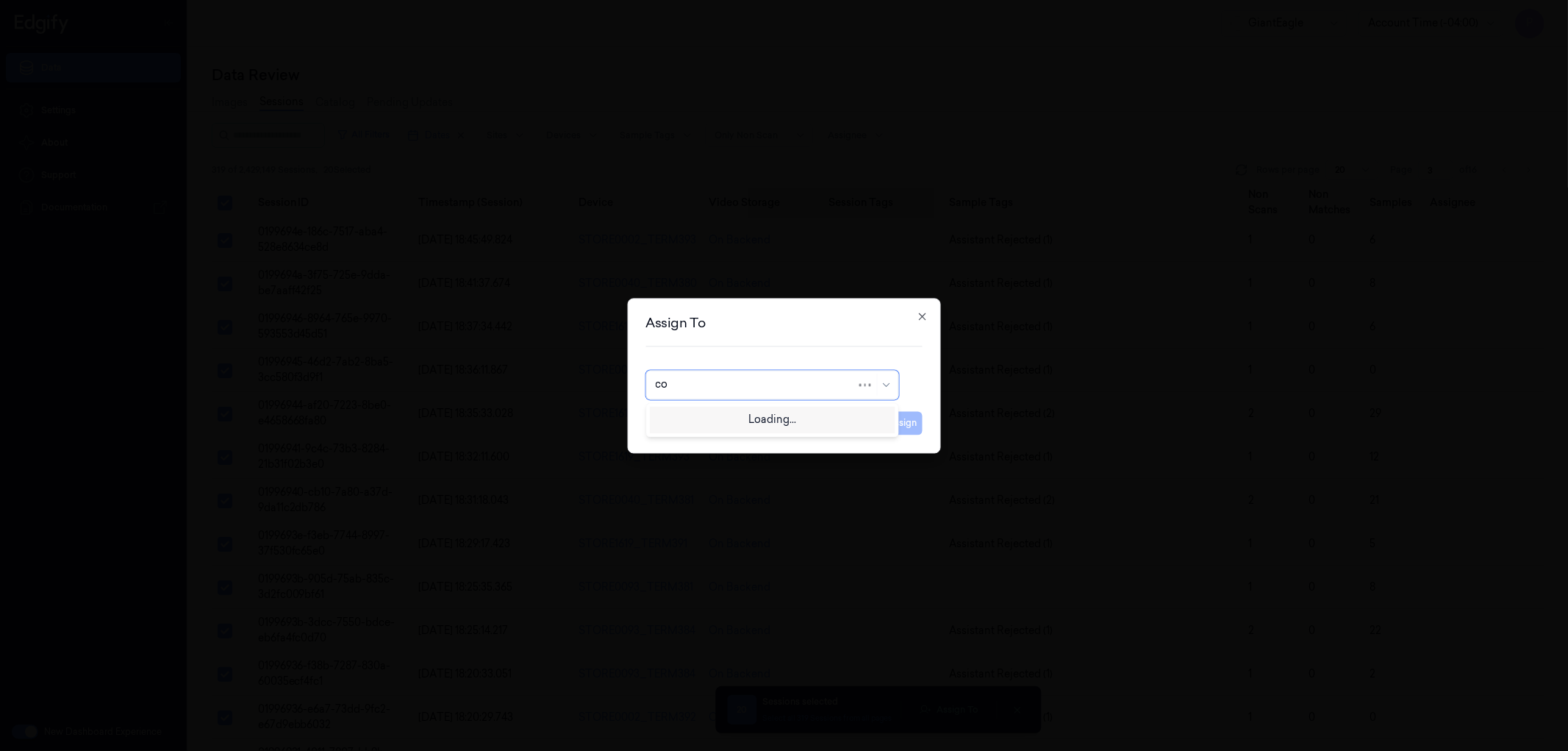
type input "com"
click at [768, 422] on div "compli balaji" at bounding box center [772, 418] width 234 height 16
click at [907, 425] on button "Assign" at bounding box center [902, 423] width 40 height 24
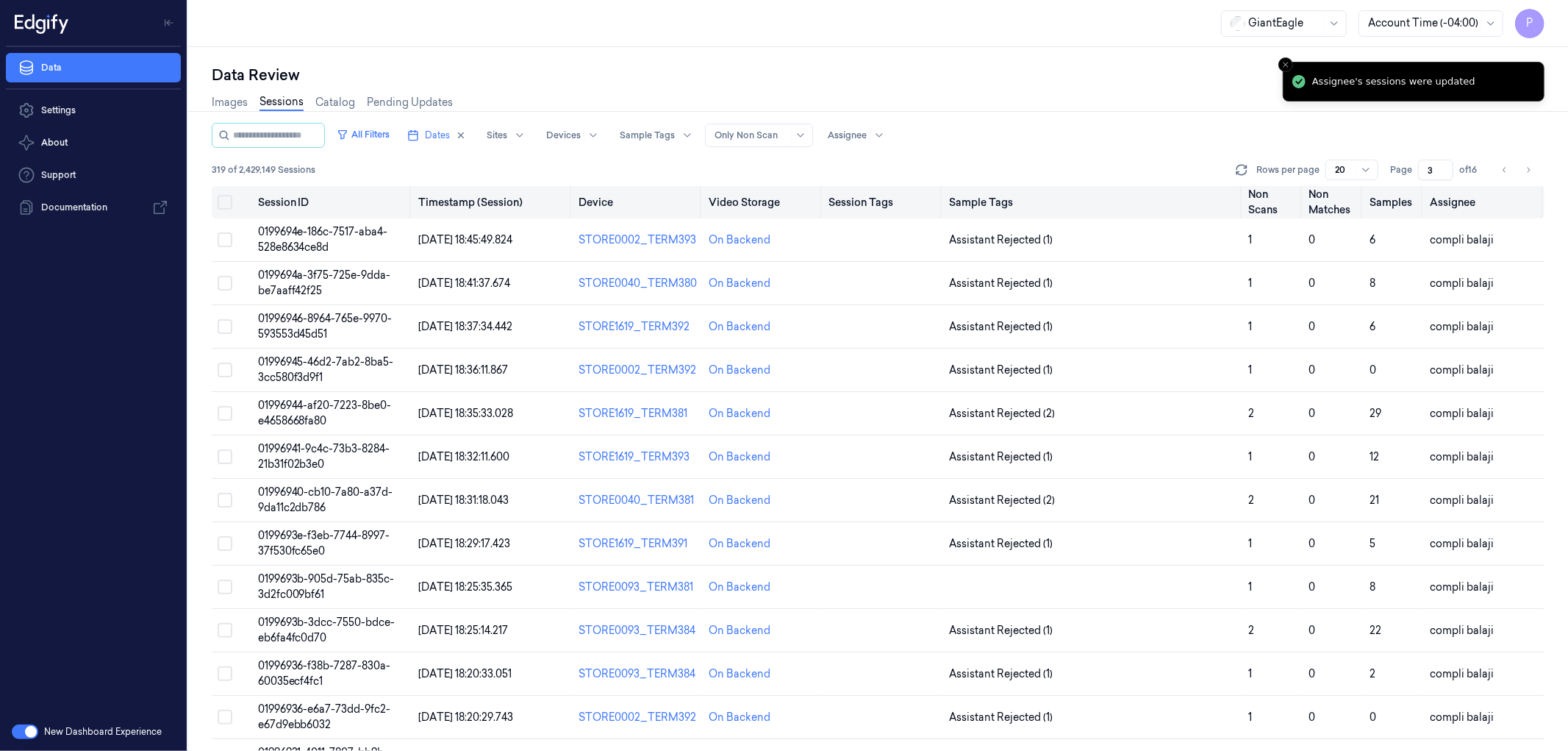
click at [1527, 171] on icon "Go to next page" at bounding box center [1528, 169] width 9 height 12
type input "4"
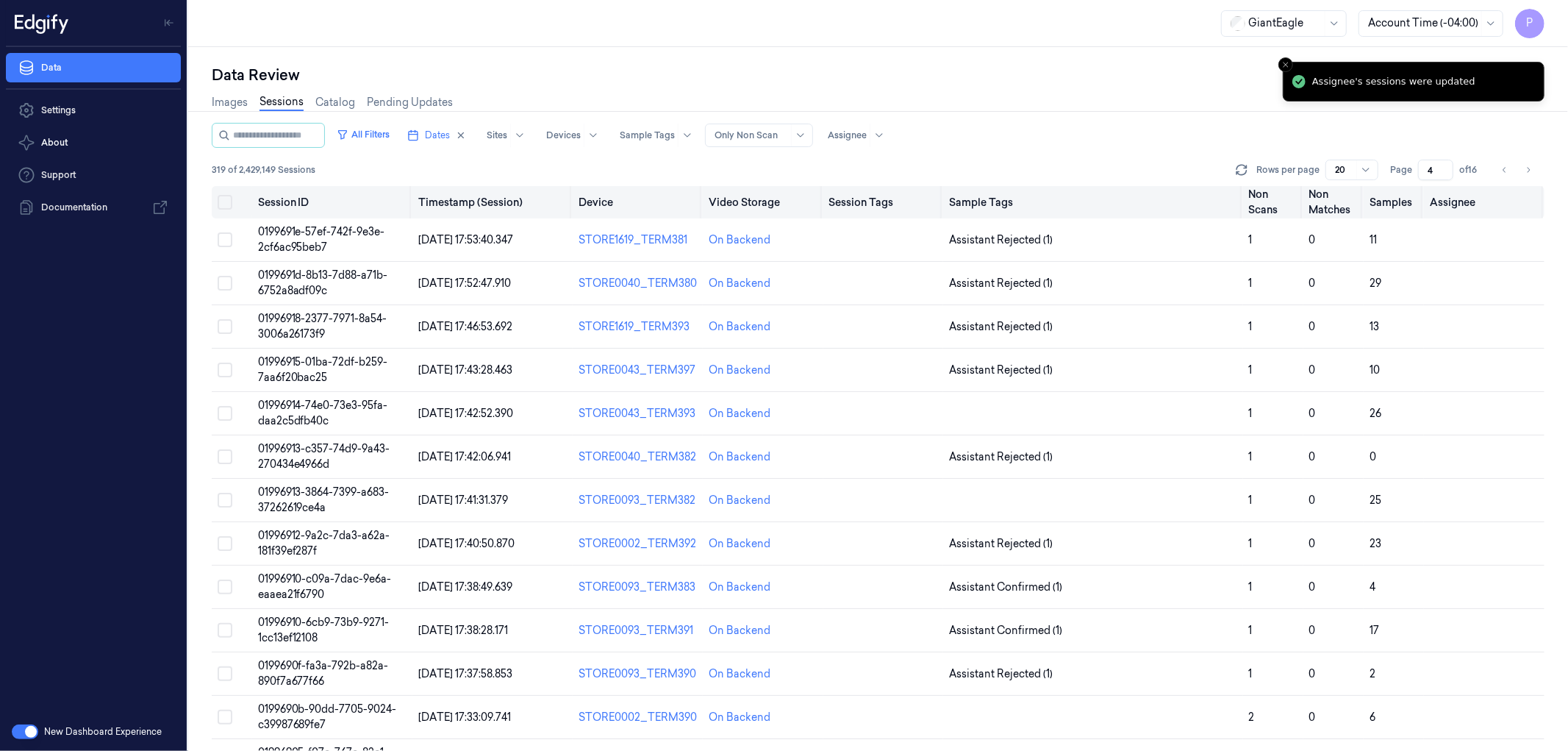
click at [225, 203] on button "Select all" at bounding box center [224, 202] width 15 height 15
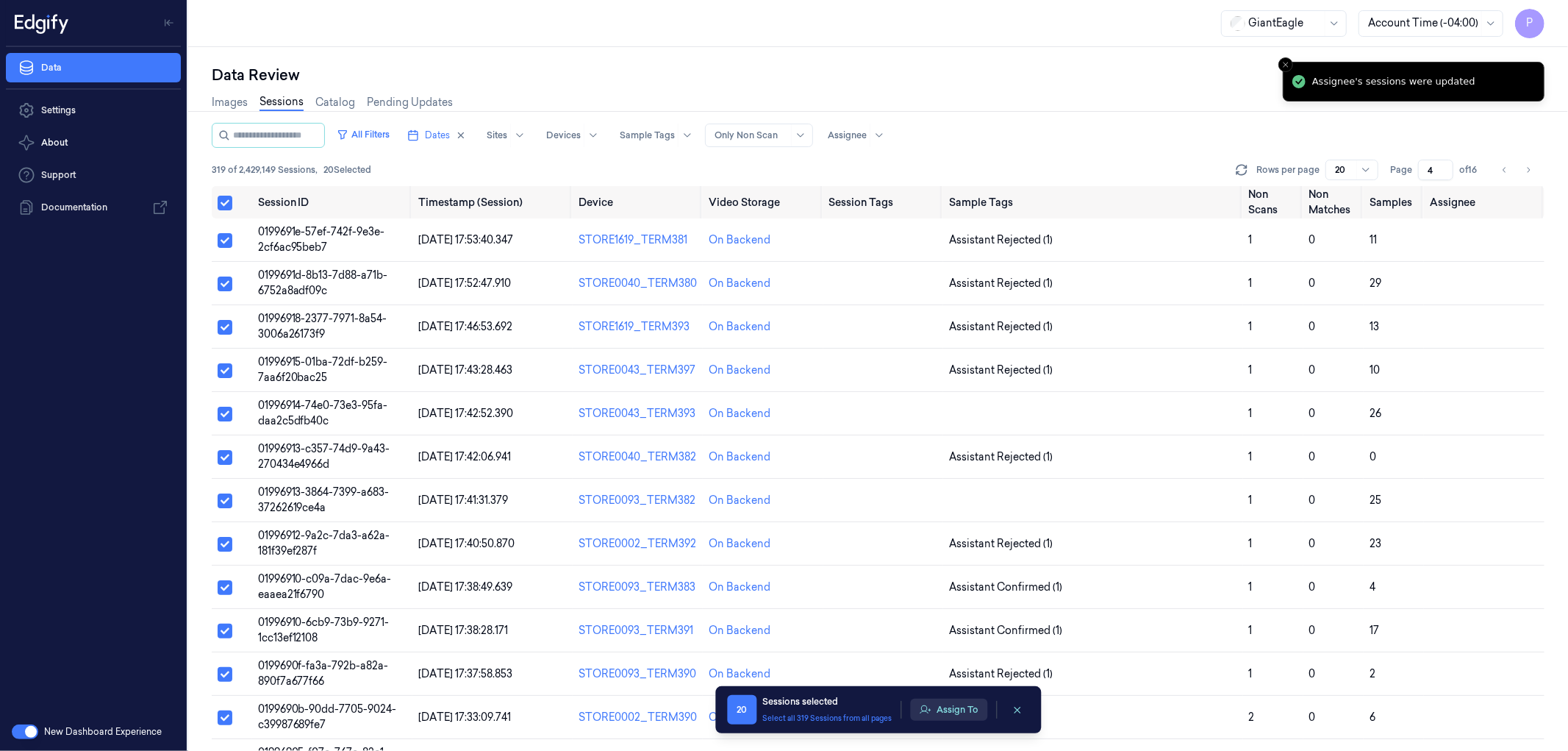
click at [937, 713] on button "Assign To" at bounding box center [949, 710] width 77 height 22
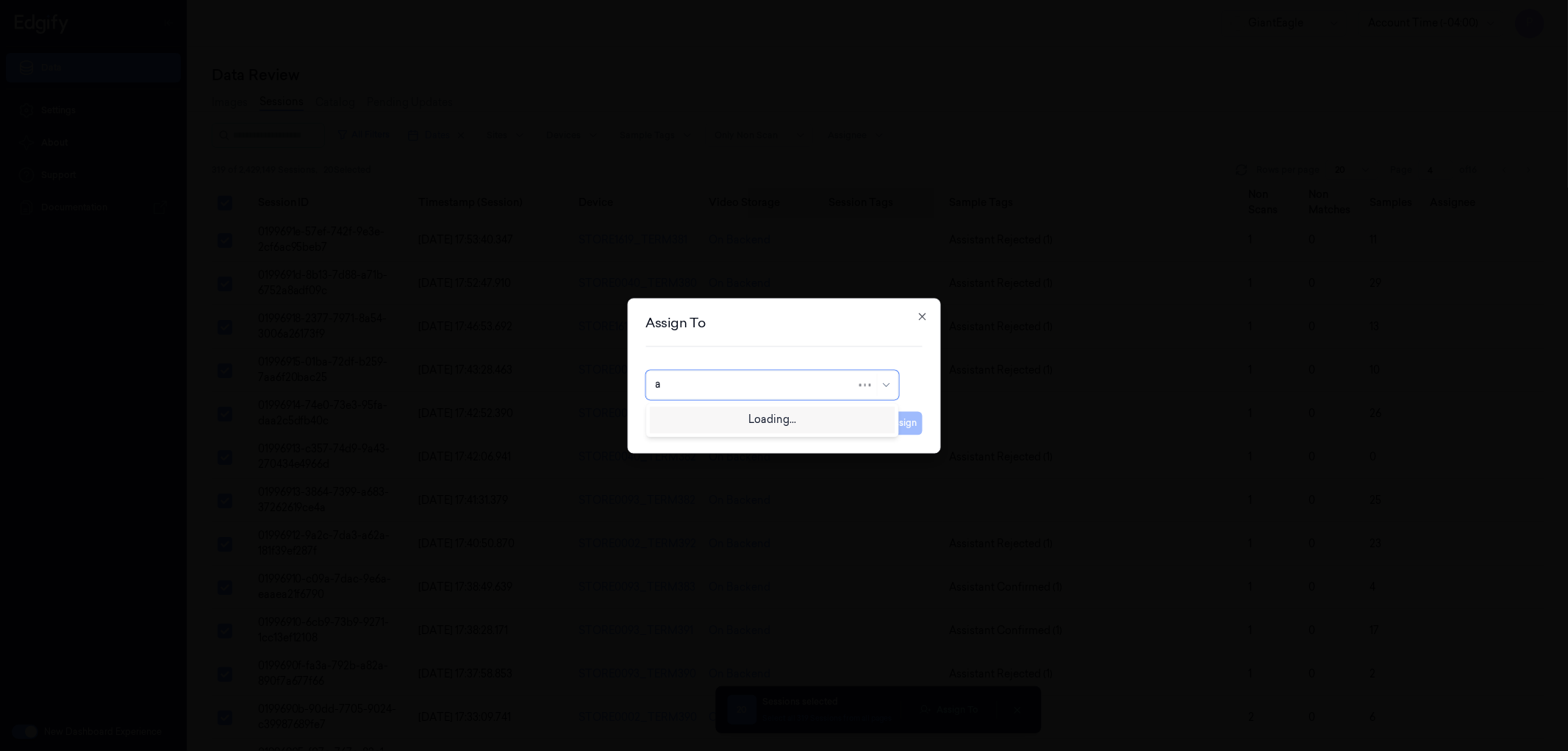
type input "ay"
click at [753, 413] on div "[PERSON_NAME]" at bounding box center [772, 418] width 234 height 16
click at [894, 425] on button "Assign" at bounding box center [902, 423] width 40 height 24
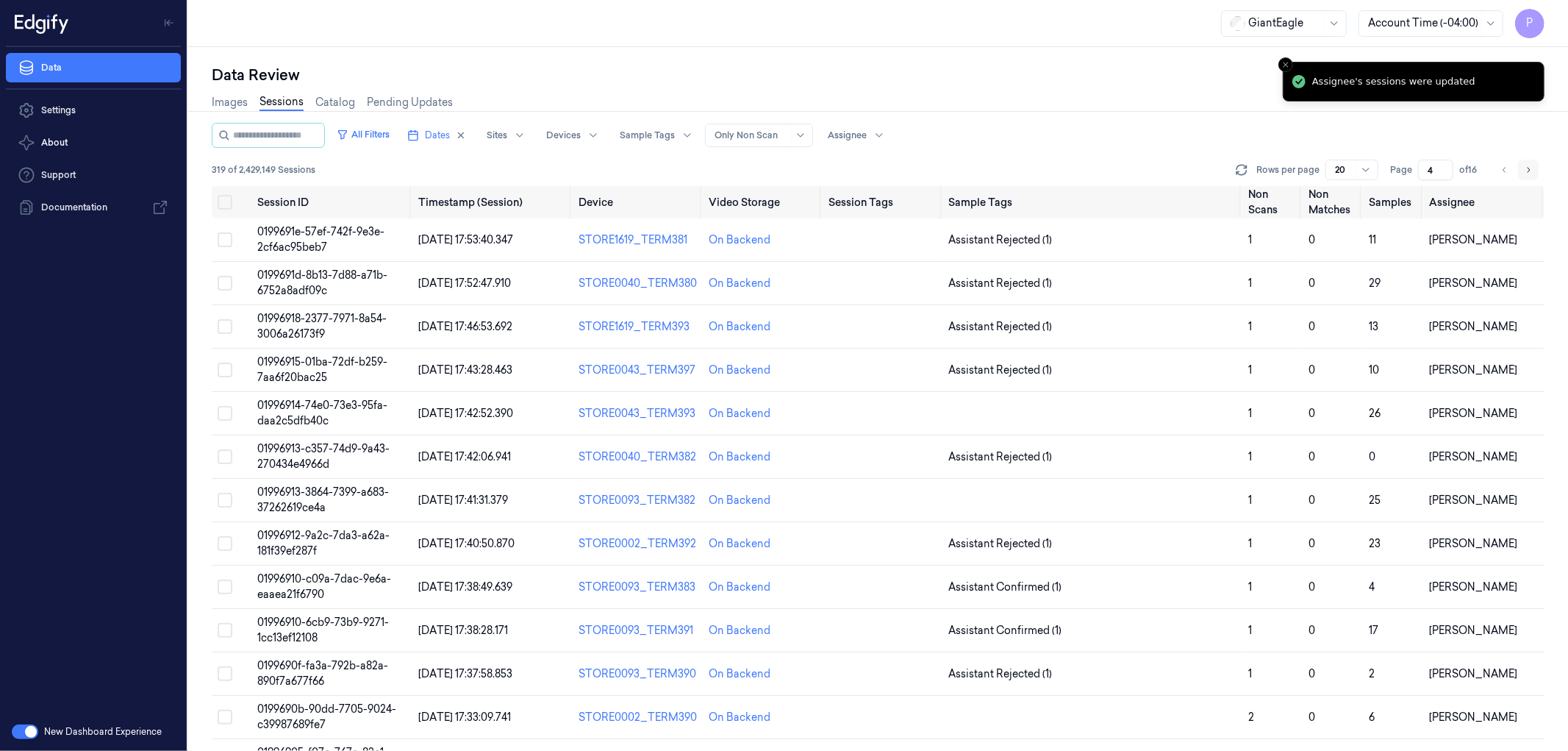
click at [1533, 169] on button "Go to next page" at bounding box center [1529, 170] width 20 height 20
type input "5"
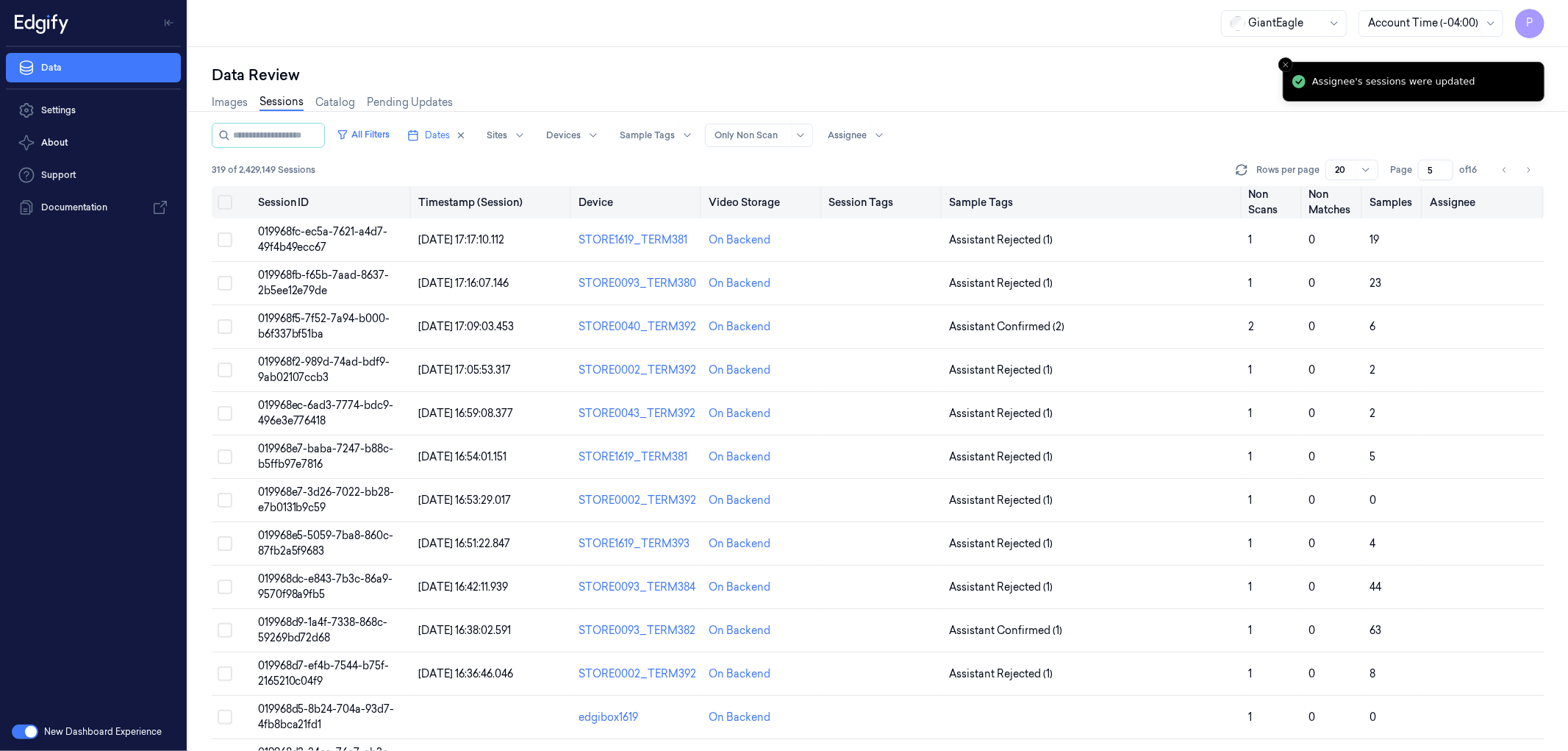
click at [227, 203] on button "Select all" at bounding box center [224, 202] width 15 height 15
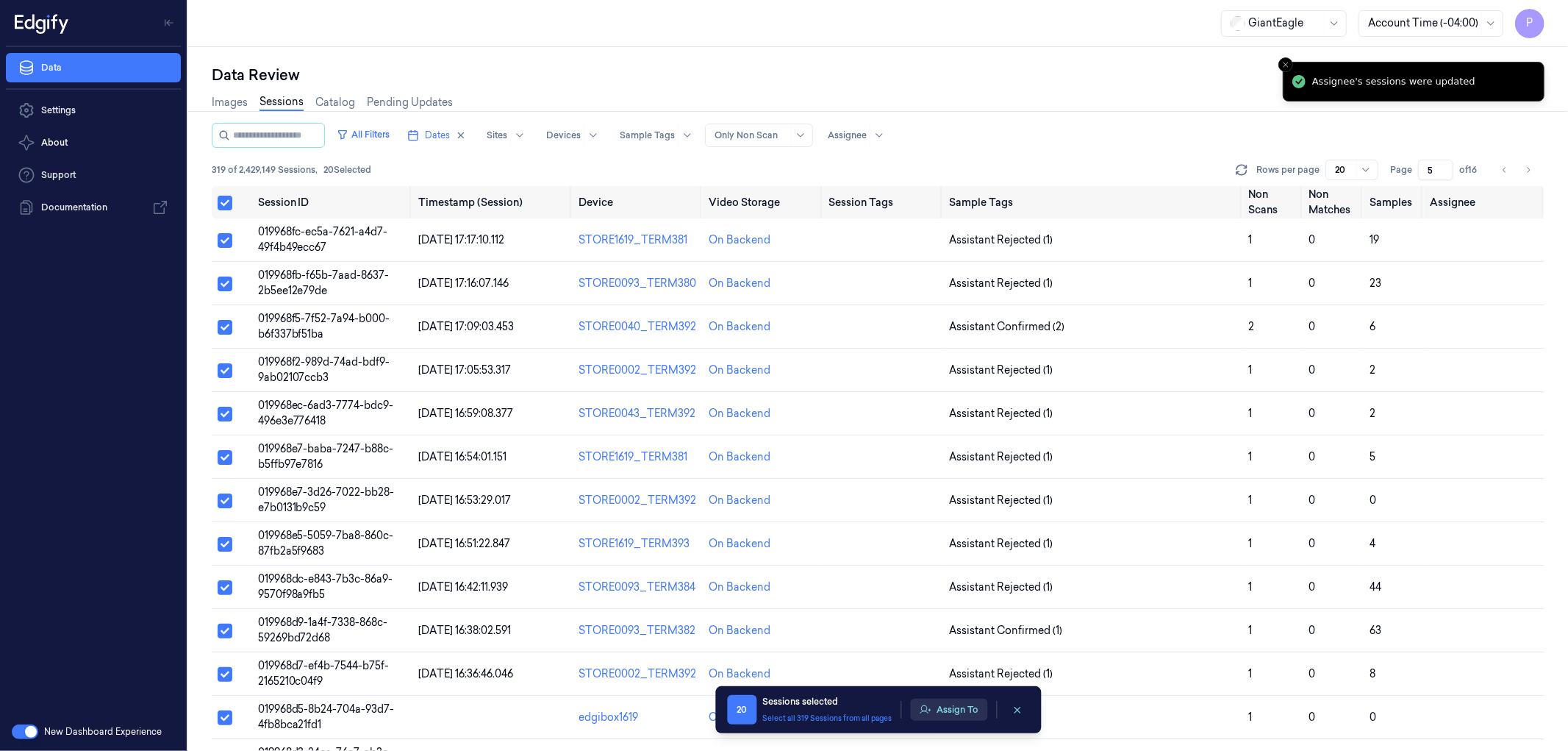
click at [943, 708] on button "Assign To" at bounding box center [949, 710] width 77 height 22
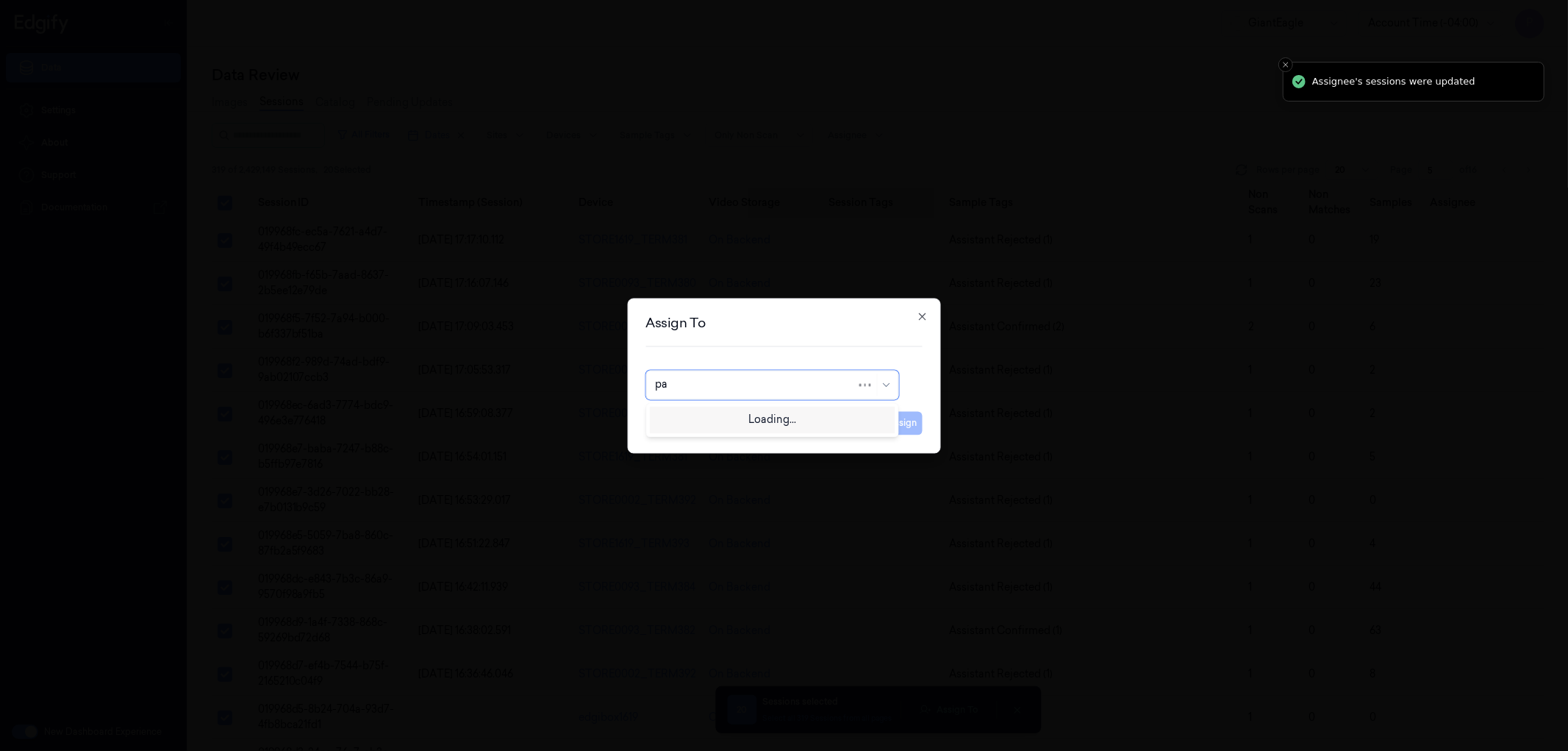
type input "pav"
click at [783, 416] on div "[PERSON_NAME] kb" at bounding box center [772, 418] width 234 height 16
click at [906, 422] on button "Assign" at bounding box center [902, 423] width 40 height 24
